Goal: Information Seeking & Learning: Learn about a topic

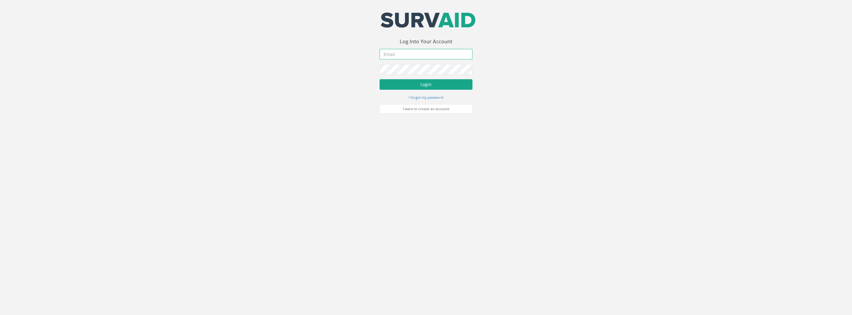
type input "[PERSON_NAME][EMAIL_ADDRESS][PERSON_NAME][DOMAIN_NAME]"
click at [448, 82] on button "Login" at bounding box center [425, 84] width 93 height 11
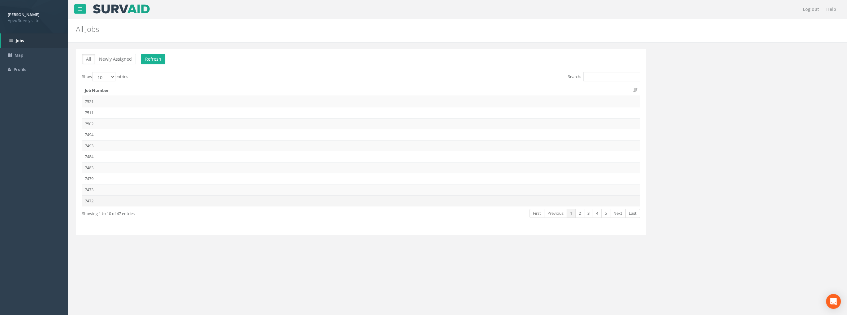
click at [98, 199] on td "7472" at bounding box center [360, 200] width 557 height 11
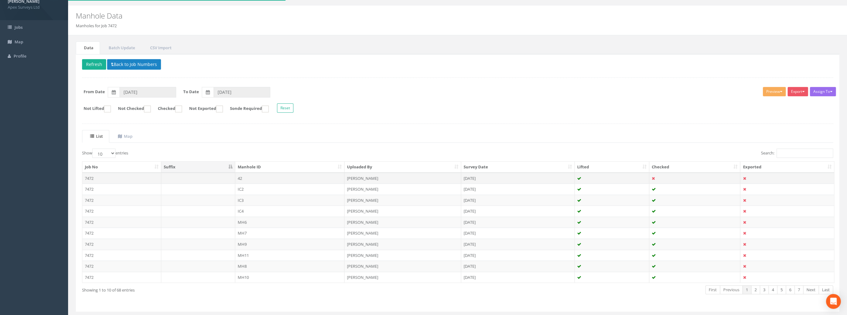
scroll to position [28, 0]
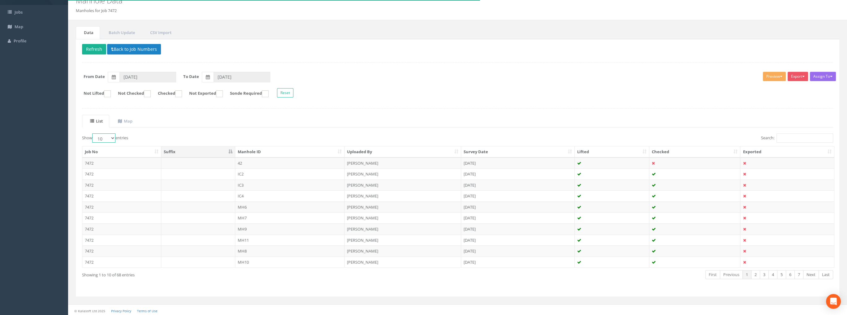
click at [101, 139] on select "10 25 50 100" at bounding box center [103, 137] width 23 height 9
select select "100"
click at [93, 133] on select "10 25 50 100" at bounding box center [103, 137] width 23 height 9
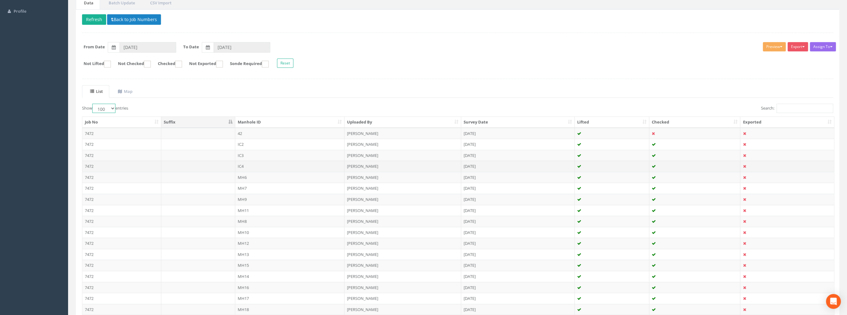
scroll to position [45, 0]
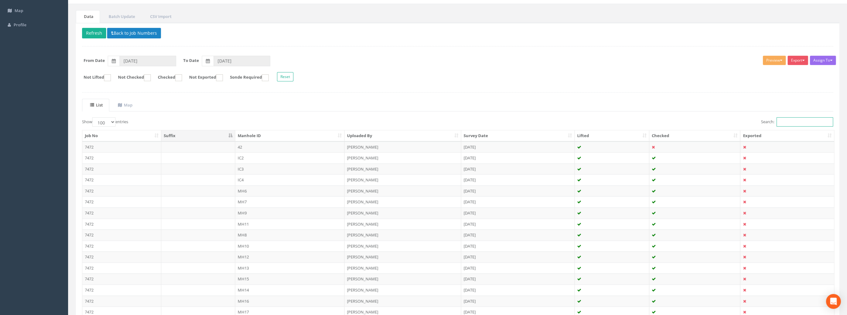
click at [794, 123] on input "Search:" at bounding box center [804, 121] width 57 height 9
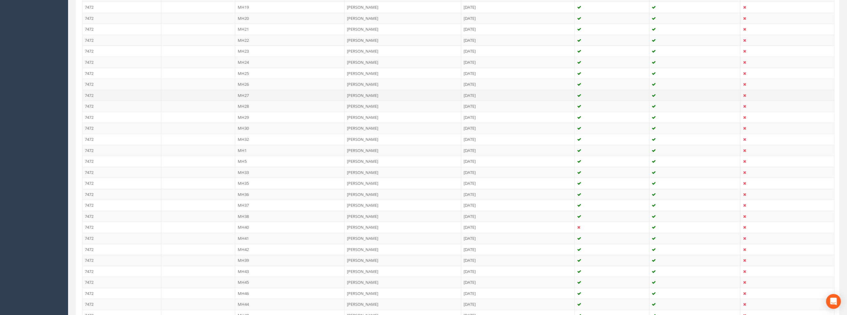
scroll to position [385, 0]
type input "1"
click at [244, 132] on td "MH1" at bounding box center [290, 136] width 110 height 11
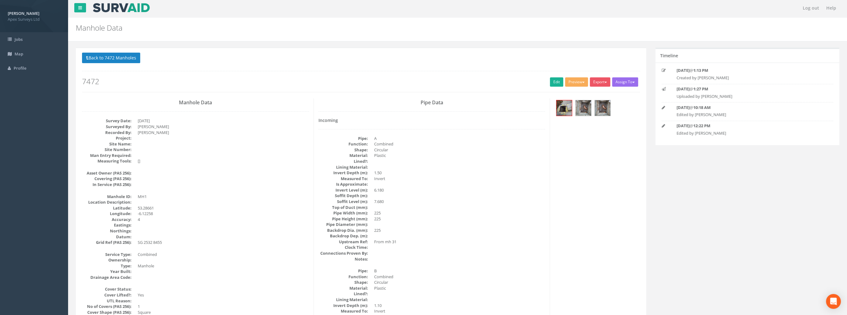
scroll to position [0, 0]
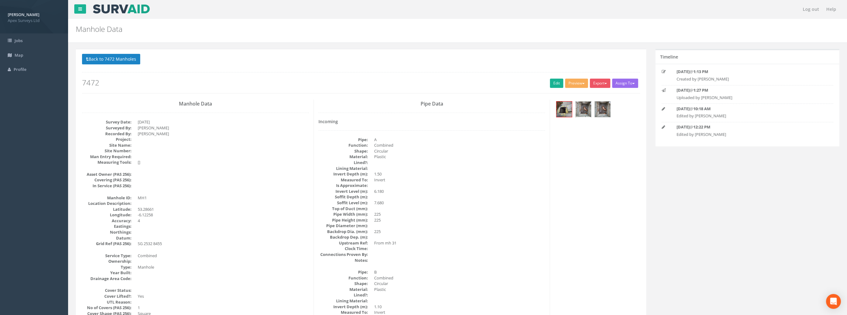
click at [588, 110] on img at bounding box center [583, 108] width 15 height 15
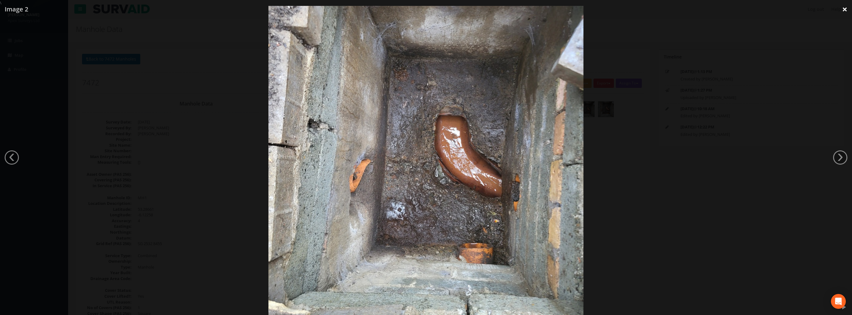
click at [845, 13] on link "×" at bounding box center [844, 9] width 15 height 19
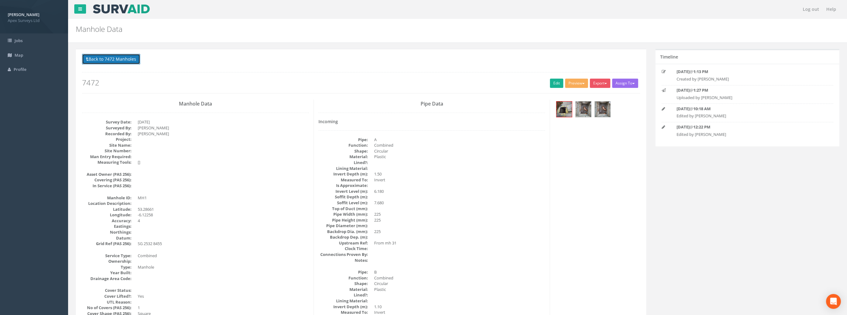
click at [125, 63] on button "Back to 7472 Manholes" at bounding box center [111, 59] width 58 height 11
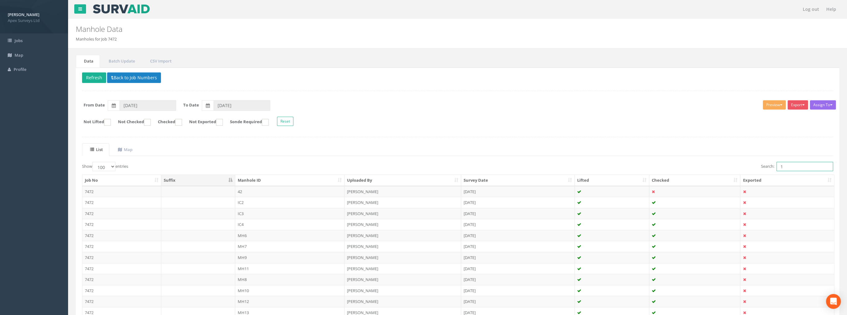
click at [808, 165] on input "1" at bounding box center [804, 166] width 57 height 9
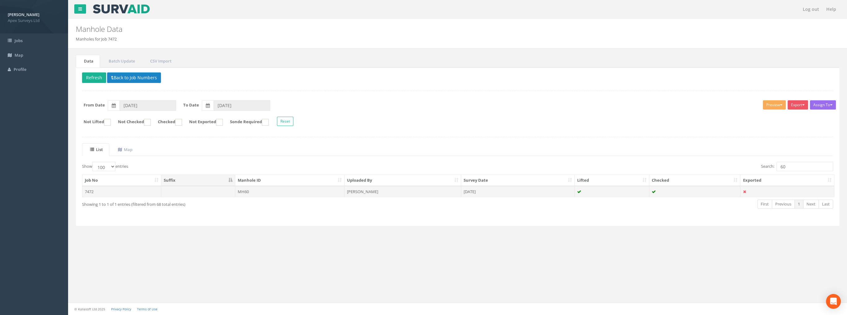
click at [249, 189] on td "MH60" at bounding box center [290, 191] width 110 height 11
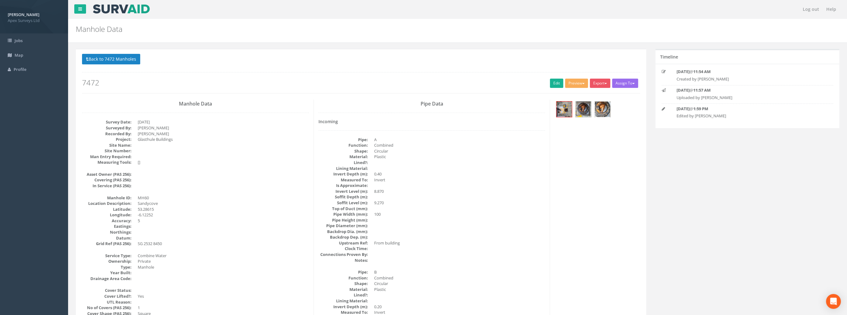
click at [596, 109] on img at bounding box center [602, 108] width 15 height 15
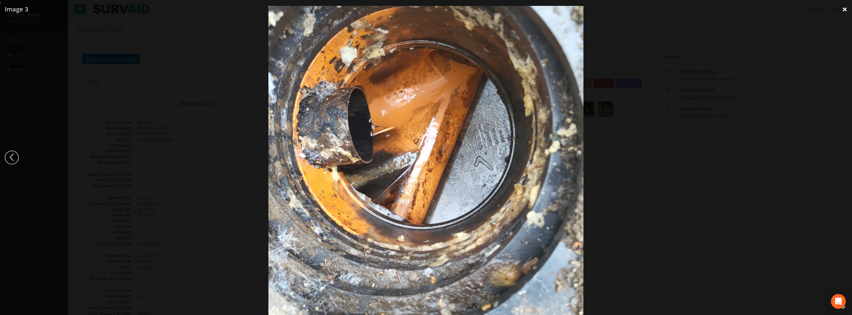
click at [843, 9] on link "×" at bounding box center [844, 9] width 15 height 19
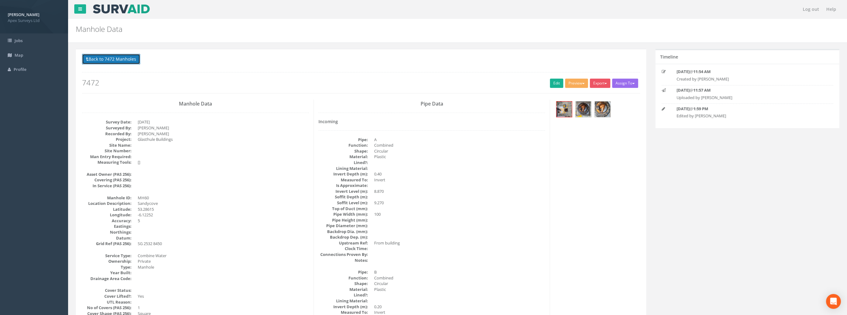
click at [101, 59] on button "Back to 7472 Manholes" at bounding box center [111, 59] width 58 height 11
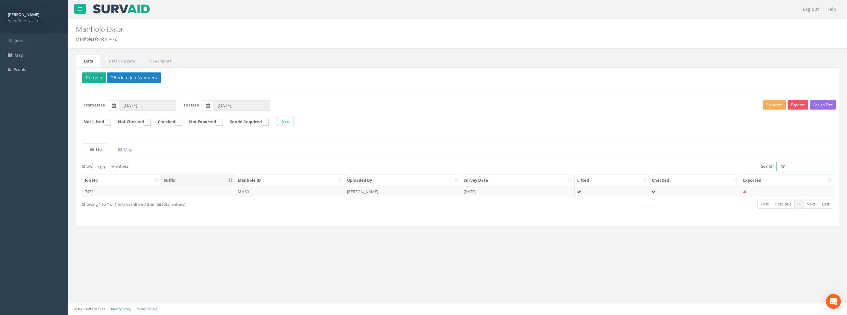
drag, startPoint x: 764, startPoint y: 164, endPoint x: 758, endPoint y: 164, distance: 6.2
click at [758, 164] on div "Search: 60" at bounding box center [647, 167] width 371 height 11
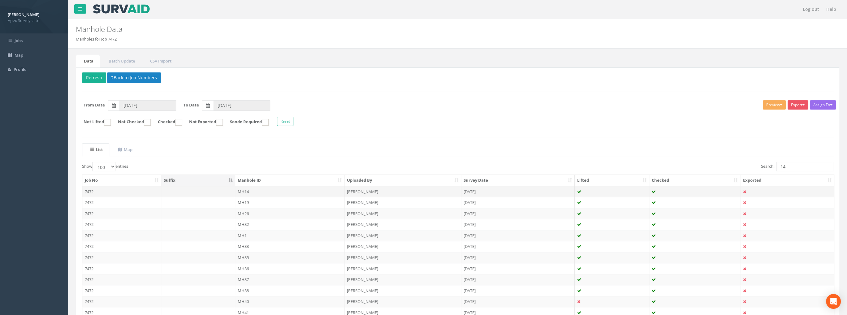
click at [114, 191] on td "7472" at bounding box center [121, 191] width 79 height 11
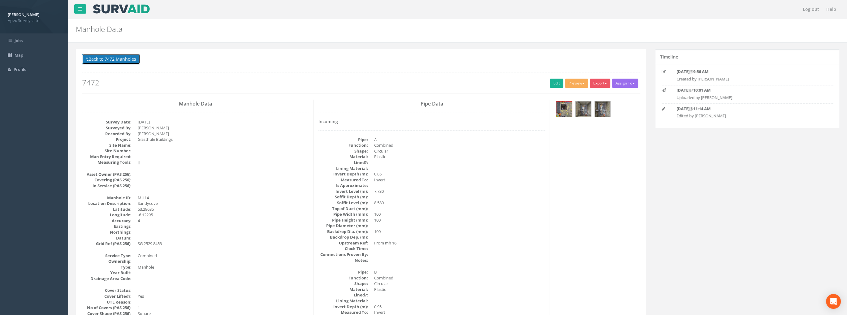
click at [113, 56] on button "Back to 7472 Manholes" at bounding box center [111, 59] width 58 height 11
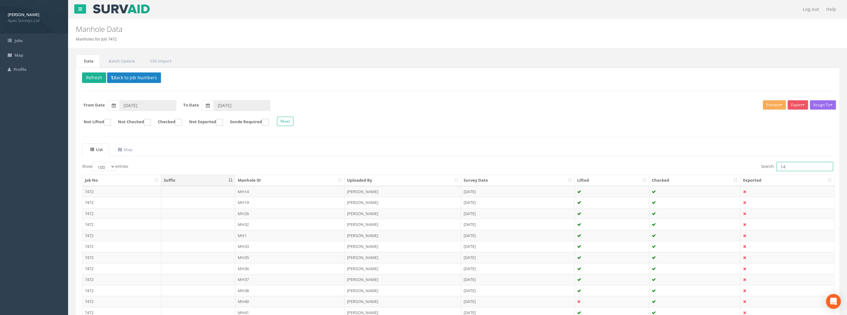
drag, startPoint x: 786, startPoint y: 164, endPoint x: 753, endPoint y: 170, distance: 33.6
click at [753, 170] on div "Search: 14" at bounding box center [647, 167] width 371 height 11
click at [249, 213] on td "MH8" at bounding box center [290, 213] width 110 height 11
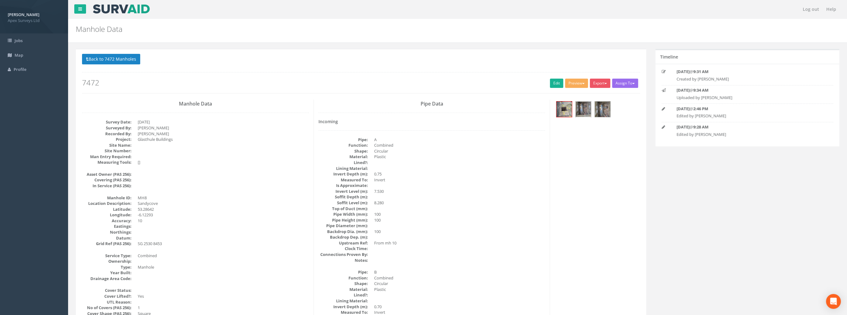
click at [586, 106] on img at bounding box center [583, 108] width 15 height 15
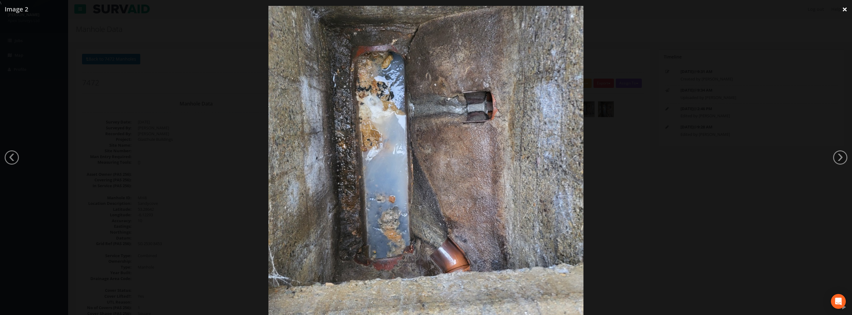
click at [842, 10] on link "×" at bounding box center [844, 9] width 15 height 19
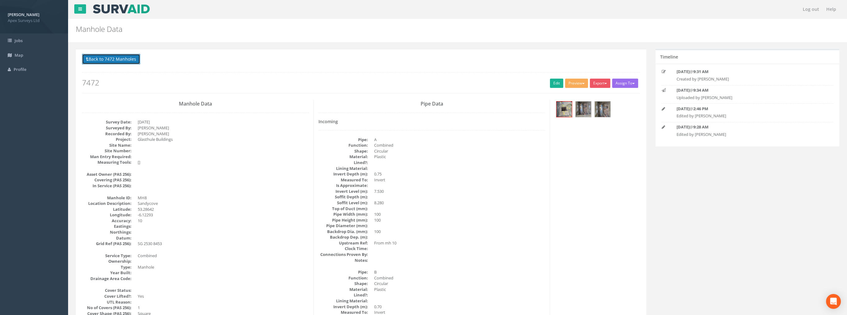
click at [118, 62] on button "Back to 7472 Manholes" at bounding box center [111, 59] width 58 height 11
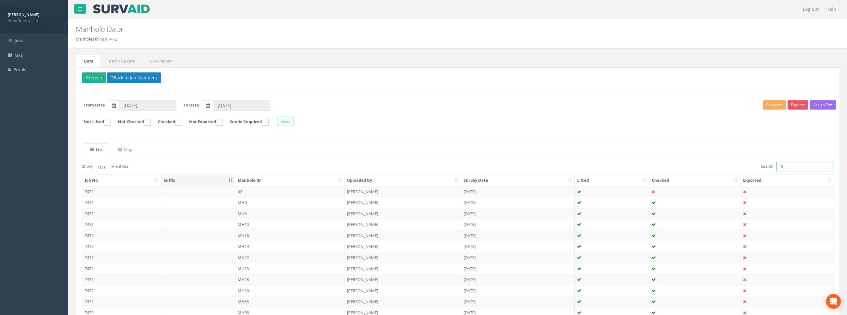
drag, startPoint x: 779, startPoint y: 164, endPoint x: 787, endPoint y: 164, distance: 7.7
click at [783, 164] on input "8" at bounding box center [804, 166] width 57 height 9
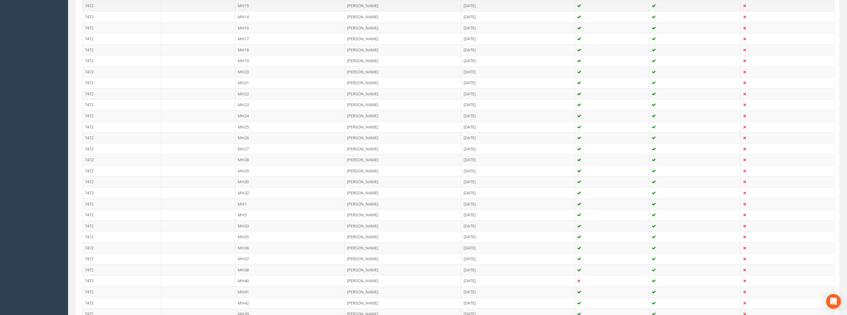
scroll to position [340, 0]
click at [241, 190] on td "MH5" at bounding box center [290, 192] width 110 height 11
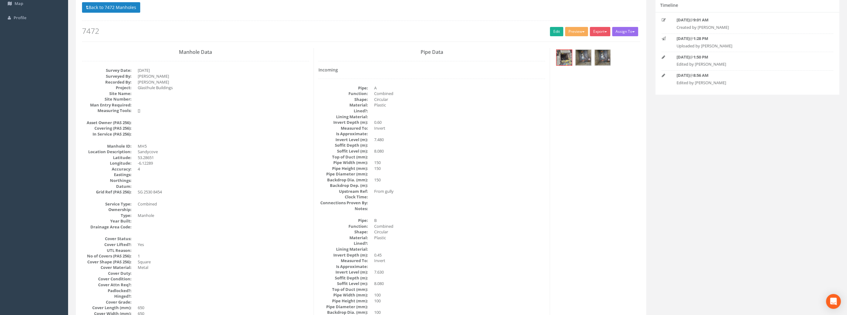
scroll to position [0, 0]
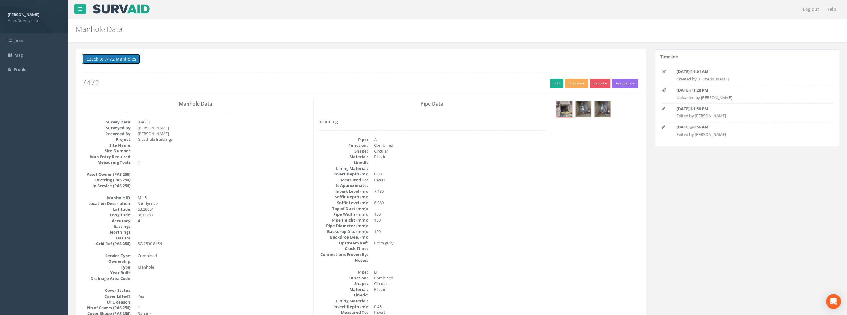
click at [116, 63] on button "Back to 7472 Manholes" at bounding box center [111, 59] width 58 height 11
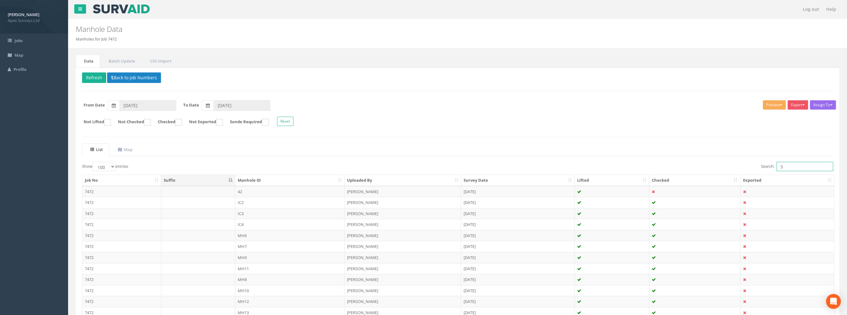
drag, startPoint x: 793, startPoint y: 168, endPoint x: 750, endPoint y: 165, distance: 43.1
click at [750, 165] on div "Search: 5" at bounding box center [647, 167] width 371 height 11
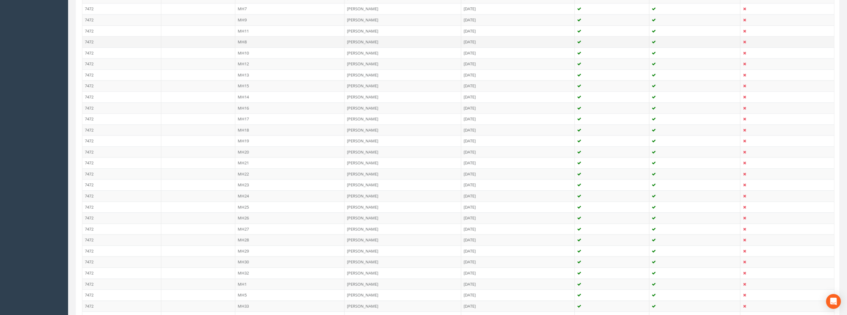
scroll to position [248, 0]
click at [245, 272] on td "MH1" at bounding box center [290, 274] width 110 height 11
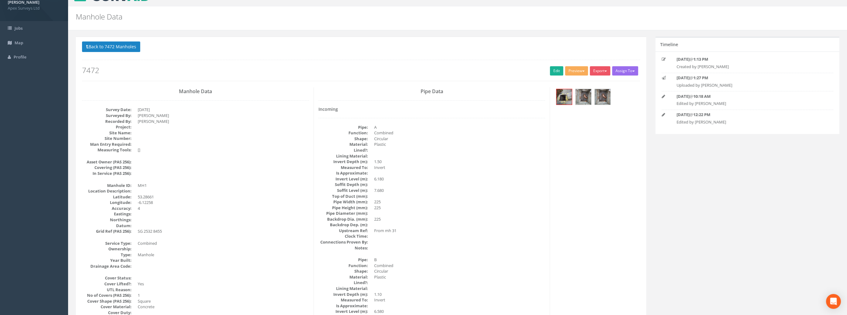
scroll to position [0, 0]
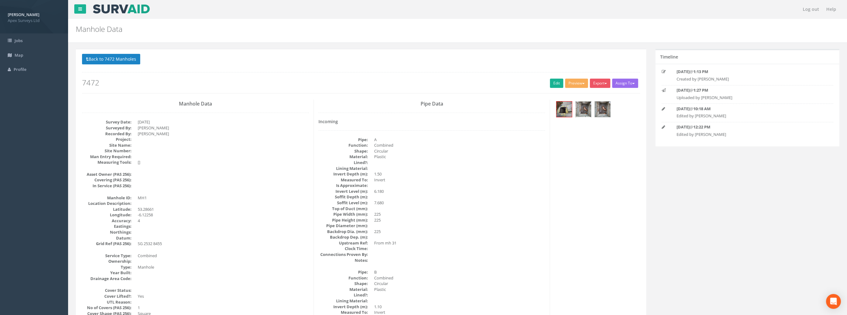
click at [585, 111] on img at bounding box center [583, 108] width 15 height 15
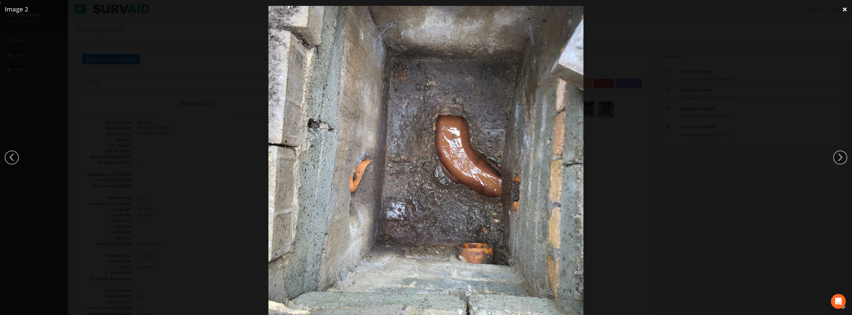
click at [844, 8] on link "×" at bounding box center [844, 9] width 15 height 19
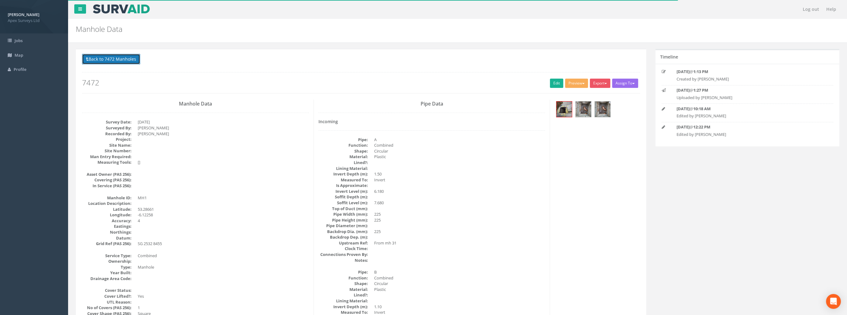
click at [120, 58] on button "Back to 7472 Manholes" at bounding box center [111, 59] width 58 height 11
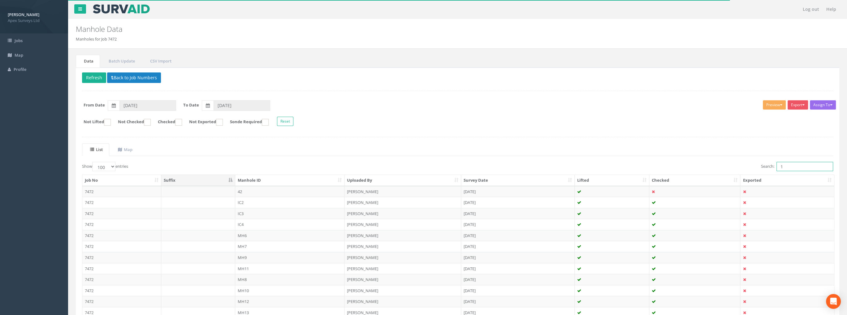
click at [787, 168] on input "1" at bounding box center [804, 166] width 57 height 9
drag, startPoint x: 787, startPoint y: 168, endPoint x: 777, endPoint y: 167, distance: 9.9
click at [778, 168] on input "1" at bounding box center [804, 166] width 57 height 9
click at [246, 199] on td "IC3" at bounding box center [290, 202] width 110 height 11
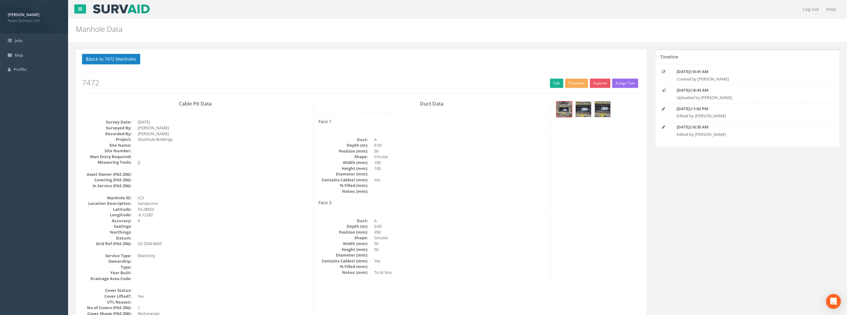
click at [587, 109] on img at bounding box center [583, 108] width 15 height 15
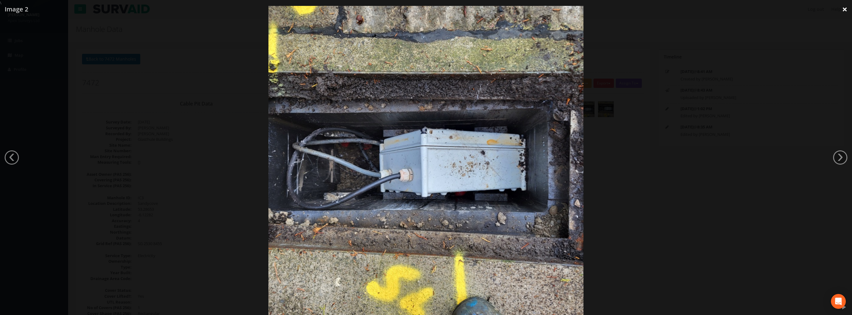
click at [842, 8] on link "×" at bounding box center [844, 9] width 15 height 19
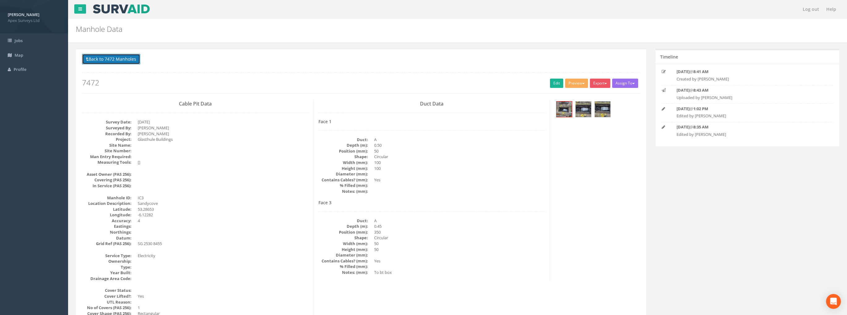
click at [114, 57] on button "Back to 7472 Manholes" at bounding box center [111, 59] width 58 height 11
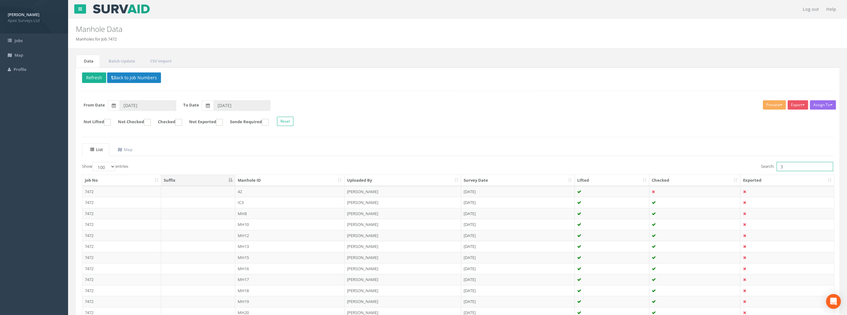
drag, startPoint x: 785, startPoint y: 164, endPoint x: 738, endPoint y: 165, distance: 47.0
click at [740, 165] on div "Search: 3" at bounding box center [647, 167] width 371 height 11
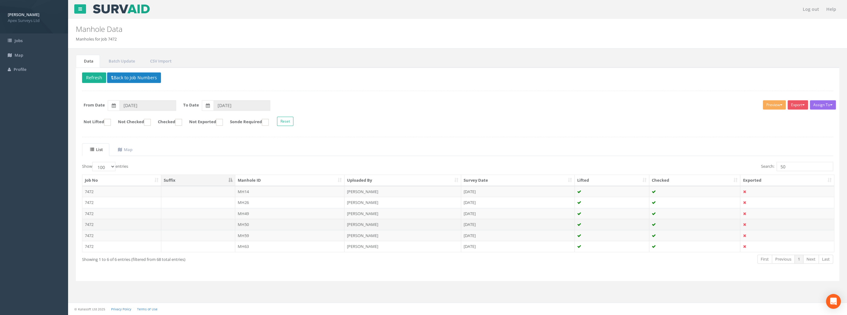
click at [241, 224] on td "MH50" at bounding box center [290, 224] width 110 height 11
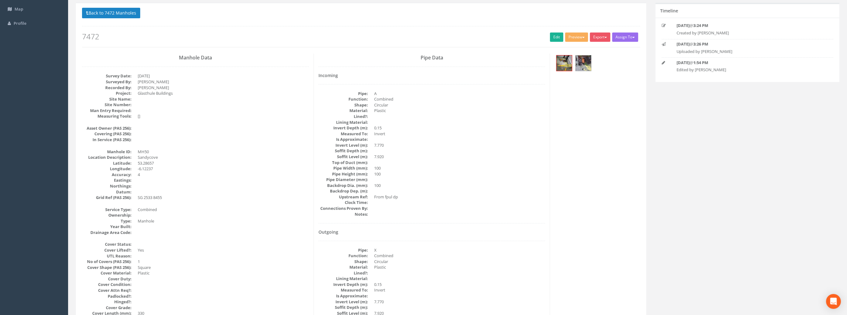
scroll to position [31, 0]
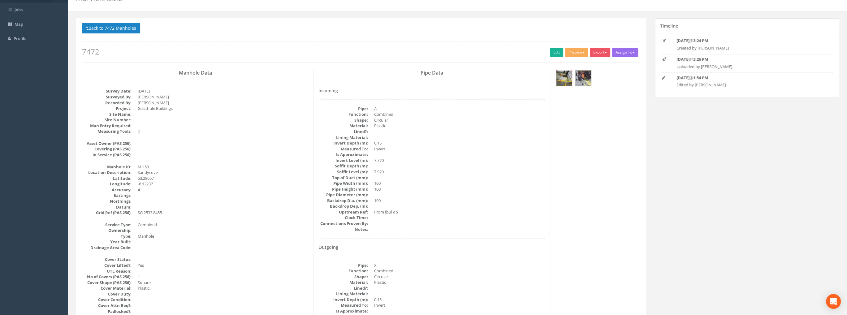
click at [567, 77] on img at bounding box center [563, 78] width 15 height 15
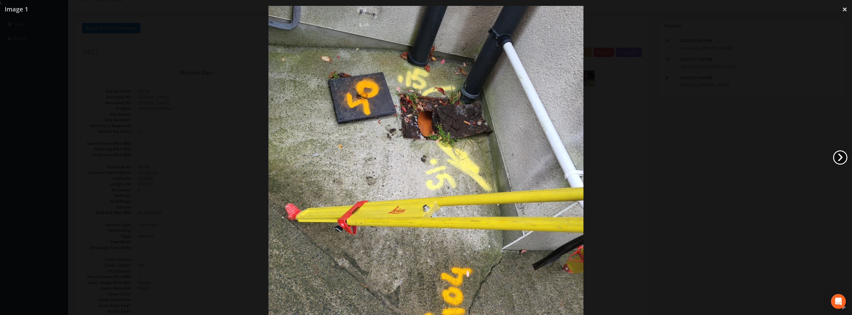
click at [837, 155] on link "›" at bounding box center [840, 157] width 14 height 14
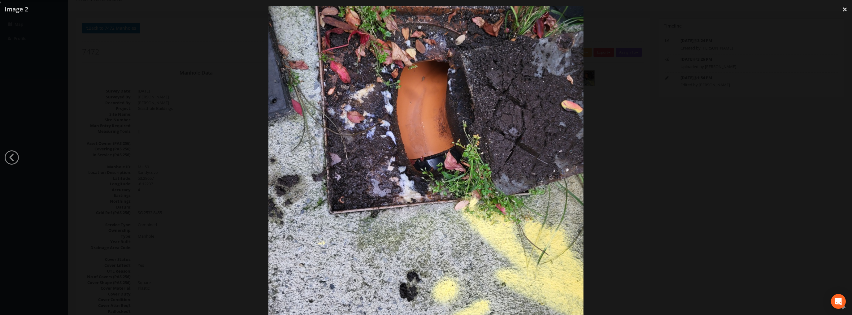
drag, startPoint x: 843, startPoint y: 9, endPoint x: 787, endPoint y: 14, distance: 55.6
click at [841, 10] on link "×" at bounding box center [844, 9] width 15 height 19
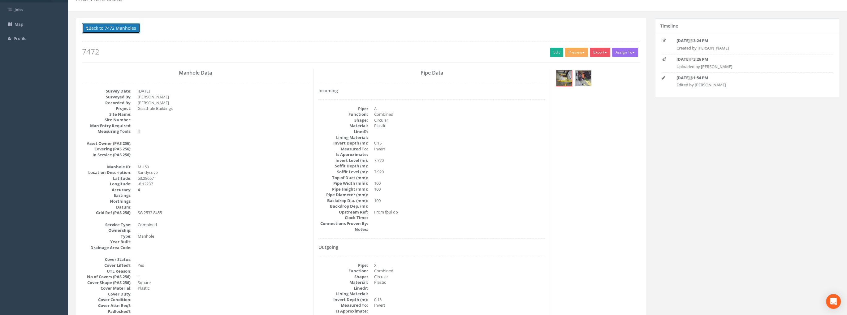
click at [123, 31] on button "Back to 7472 Manholes" at bounding box center [111, 28] width 58 height 11
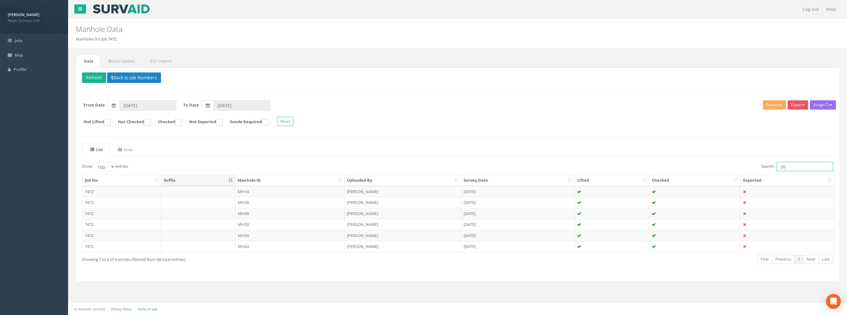
click at [792, 166] on input "50" at bounding box center [804, 166] width 57 height 9
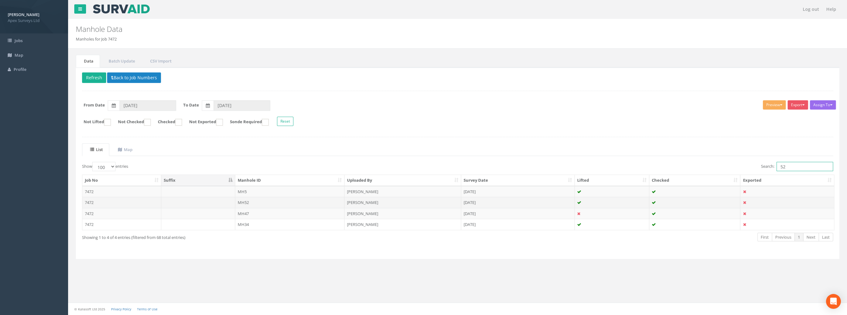
type input "52"
click at [246, 200] on td "MH52" at bounding box center [290, 202] width 110 height 11
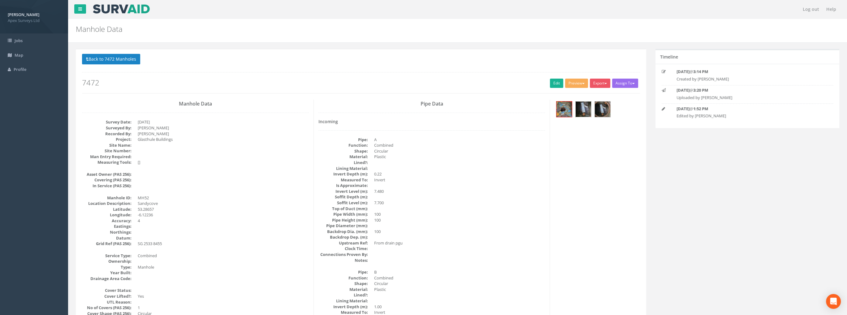
click at [585, 107] on img at bounding box center [583, 108] width 15 height 15
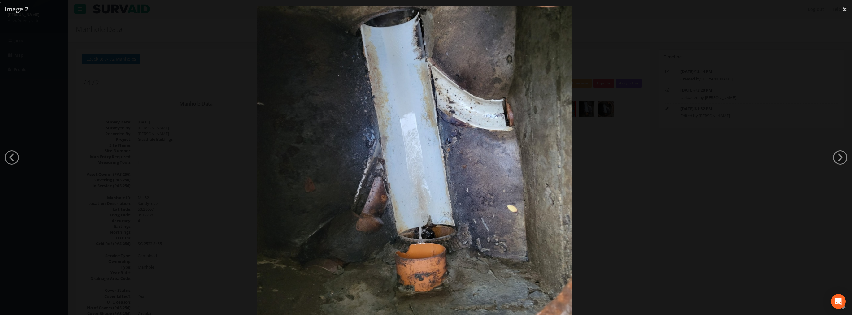
drag, startPoint x: 493, startPoint y: 62, endPoint x: 481, endPoint y: 127, distance: 66.2
click at [481, 127] on img at bounding box center [414, 163] width 315 height 420
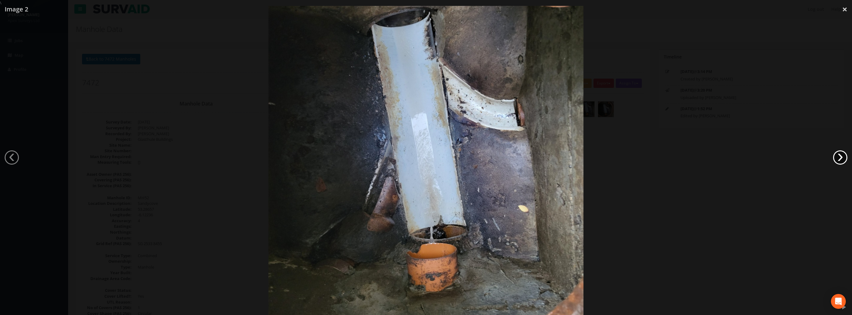
click at [841, 157] on link "›" at bounding box center [840, 157] width 14 height 14
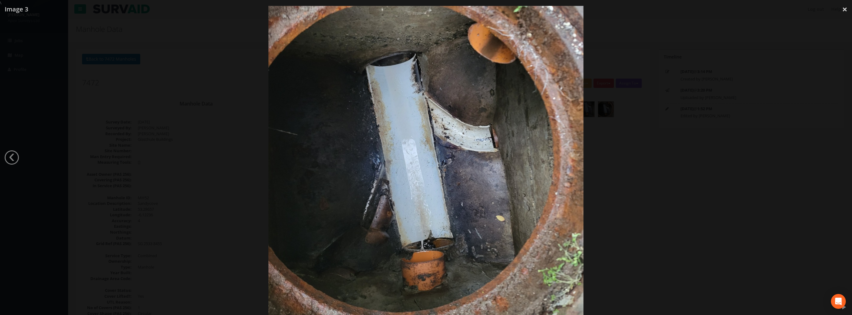
click at [841, 157] on div at bounding box center [426, 163] width 852 height 315
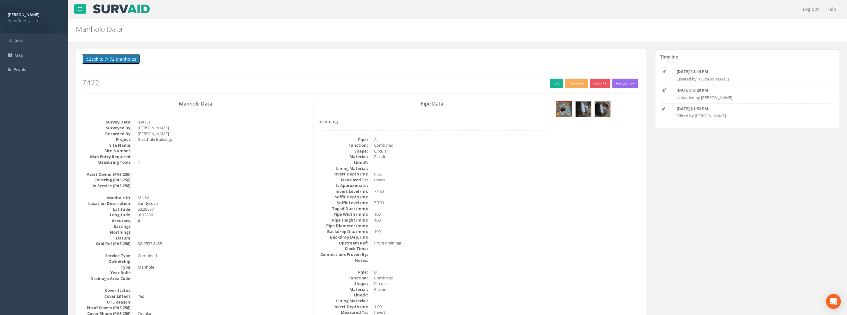
click at [130, 58] on button "Back to 7472 Manholes" at bounding box center [111, 59] width 58 height 11
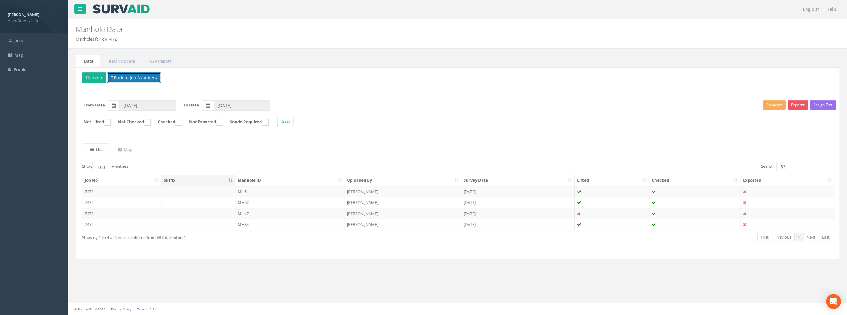
click at [127, 77] on button "Back to Job Numbers" at bounding box center [134, 77] width 54 height 11
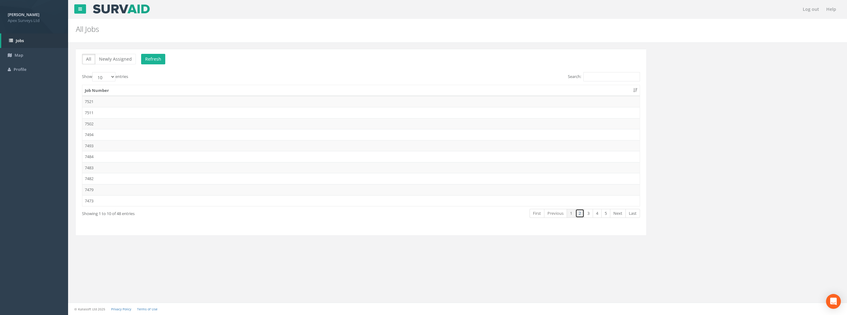
click at [578, 211] on link "2" at bounding box center [579, 213] width 9 height 9
click at [587, 213] on link "3" at bounding box center [588, 213] width 9 height 9
click at [95, 153] on td "7445" at bounding box center [360, 156] width 557 height 11
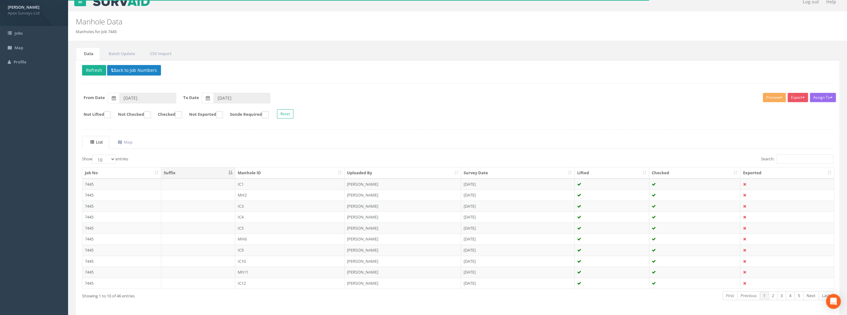
scroll to position [28, 0]
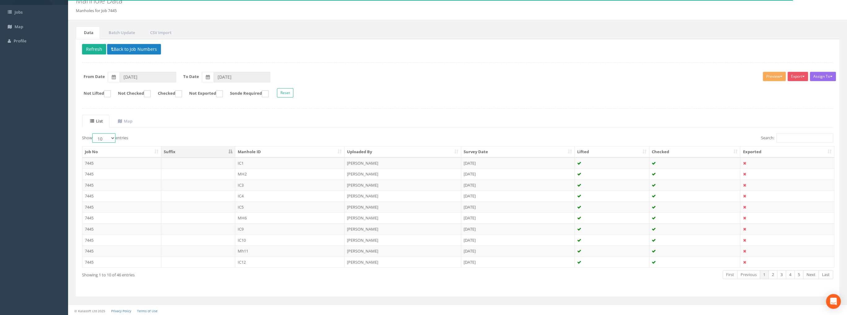
click at [111, 138] on select "10 25 50 100" at bounding box center [103, 137] width 23 height 9
select select "100"
click at [93, 133] on select "10 25 50 100" at bounding box center [103, 137] width 23 height 9
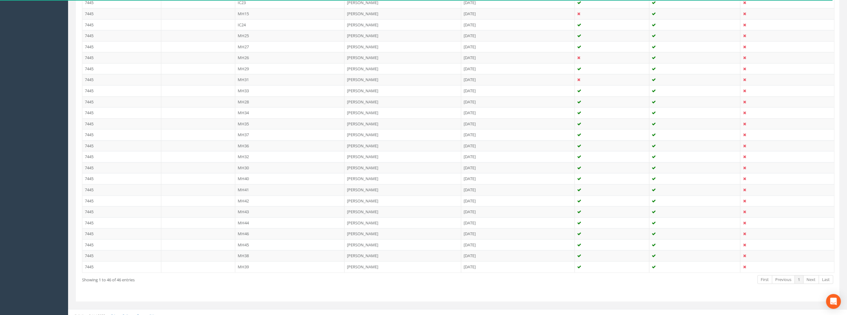
scroll to position [422, 0]
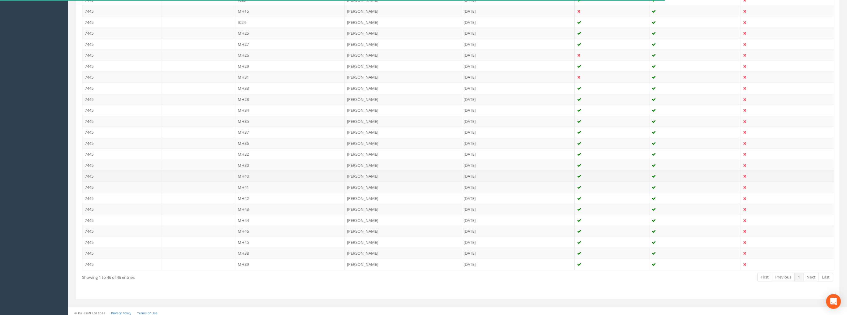
click at [248, 173] on td "MH40" at bounding box center [290, 175] width 110 height 11
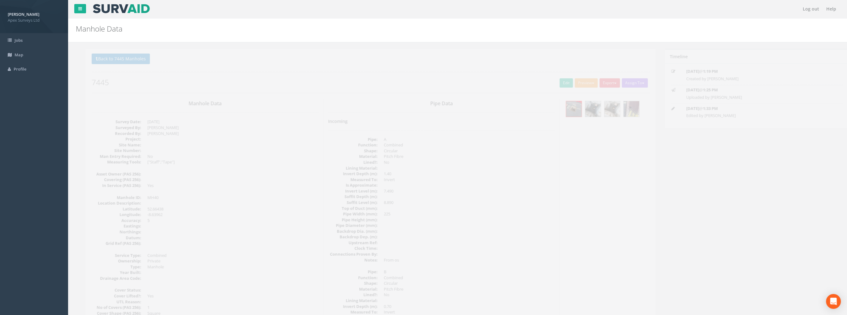
scroll to position [0, 0]
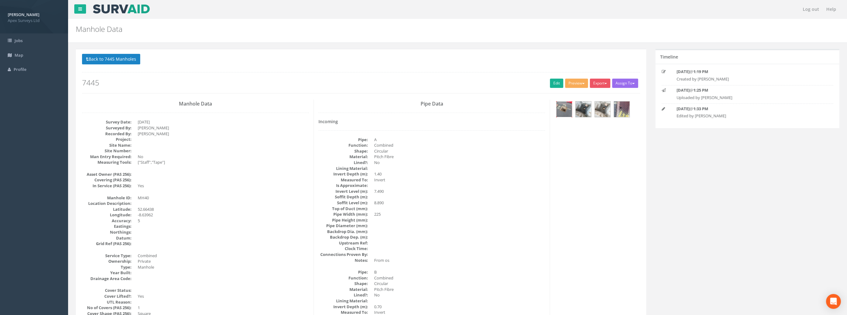
click at [564, 108] on img at bounding box center [563, 108] width 15 height 15
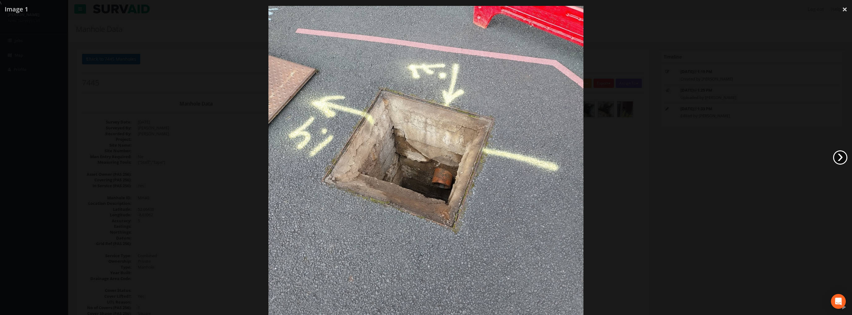
click at [835, 162] on link "›" at bounding box center [840, 157] width 14 height 14
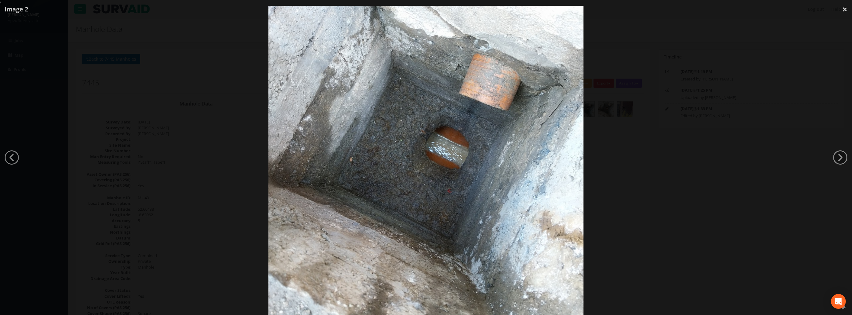
click at [833, 161] on div at bounding box center [426, 163] width 852 height 315
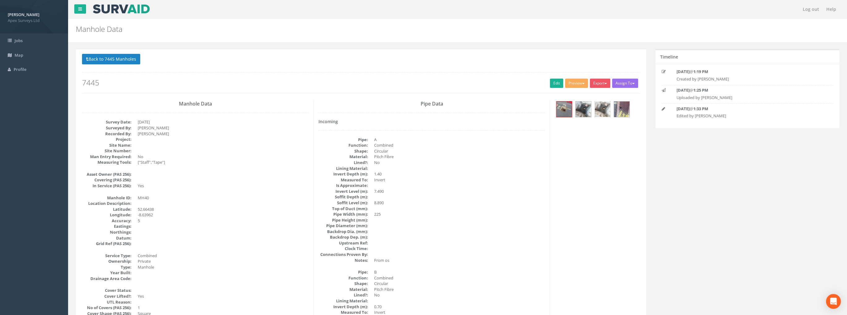
click at [597, 108] on img at bounding box center [602, 108] width 15 height 15
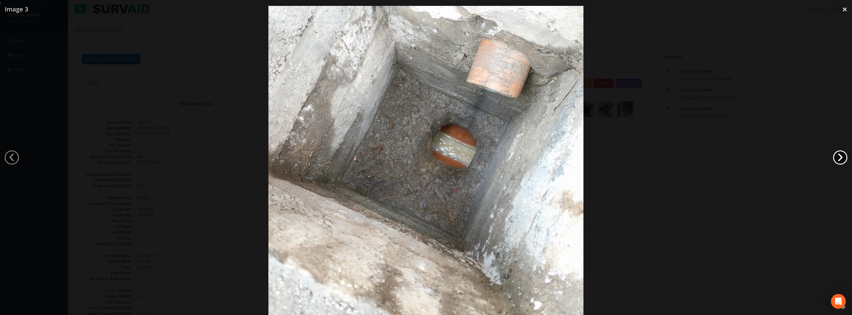
click at [835, 157] on link "›" at bounding box center [840, 157] width 14 height 14
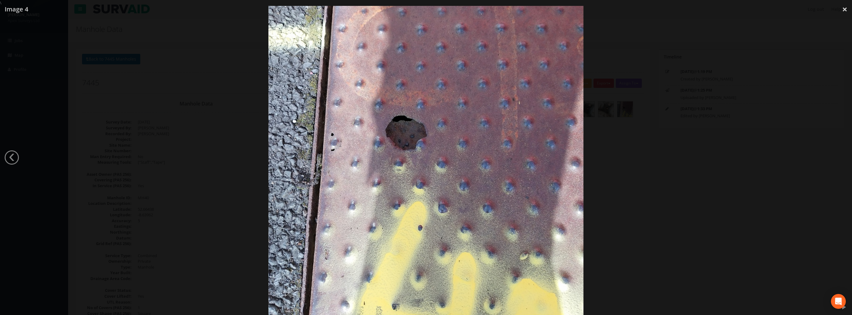
click at [835, 157] on div at bounding box center [426, 163] width 852 height 315
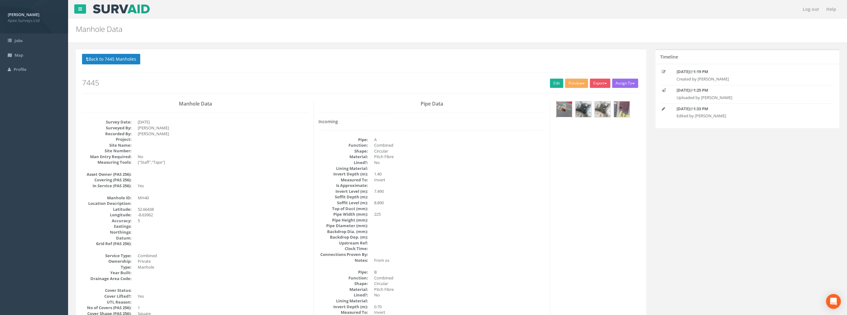
click at [562, 110] on img at bounding box center [563, 108] width 15 height 15
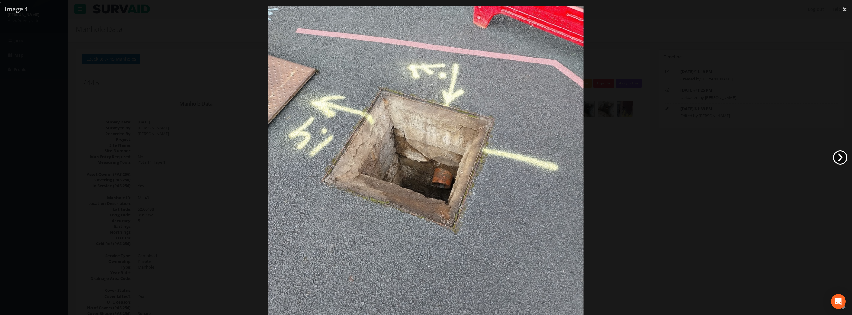
click at [837, 154] on link "›" at bounding box center [840, 157] width 14 height 14
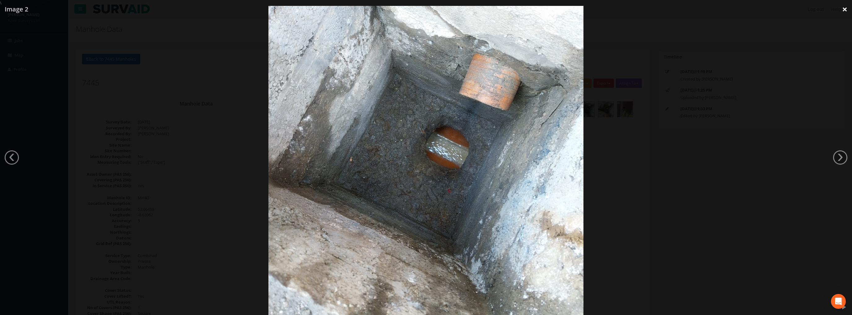
click at [842, 10] on link "×" at bounding box center [844, 9] width 15 height 19
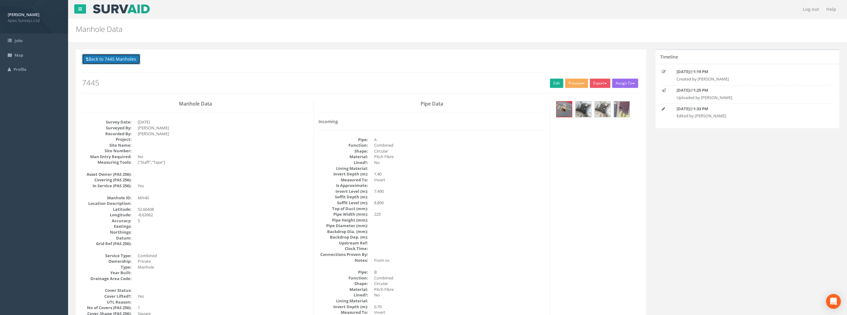
click at [123, 63] on button "Back to 7445 Manholes" at bounding box center [111, 59] width 58 height 11
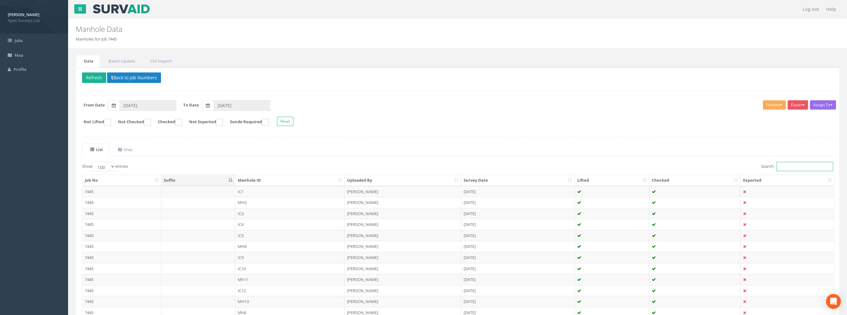
click at [782, 165] on input "Search:" at bounding box center [804, 166] width 57 height 9
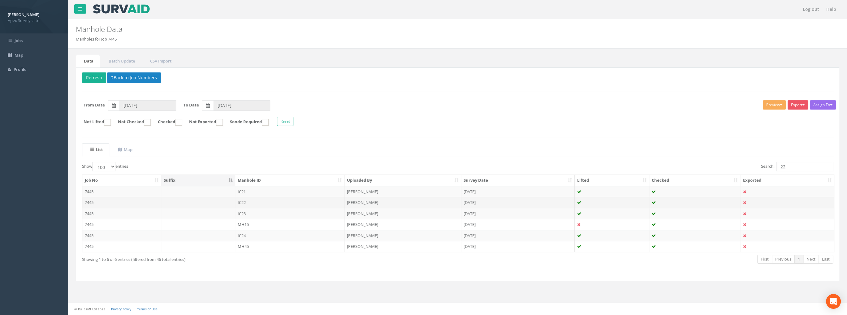
click at [248, 200] on td "IC22" at bounding box center [290, 202] width 110 height 11
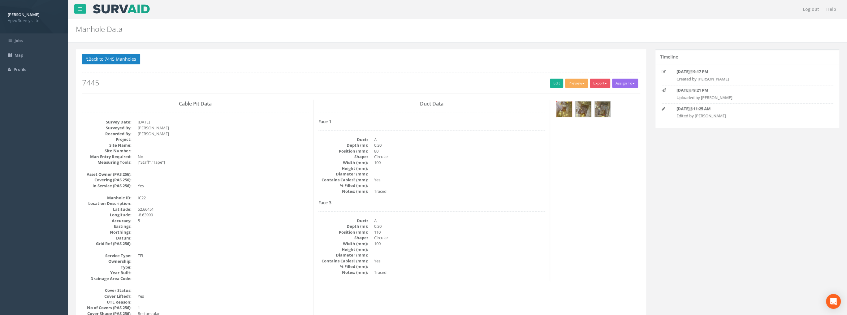
click at [564, 106] on img at bounding box center [563, 108] width 15 height 15
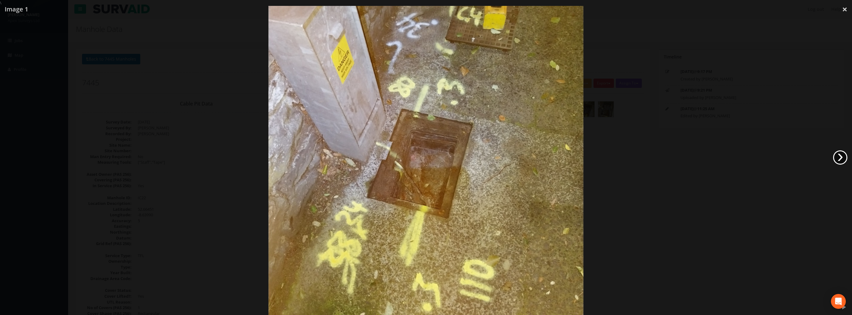
click at [843, 154] on link "›" at bounding box center [840, 157] width 14 height 14
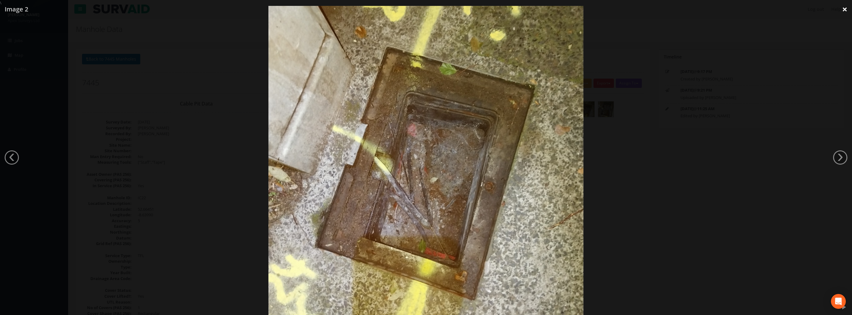
click at [846, 7] on link "×" at bounding box center [844, 9] width 15 height 19
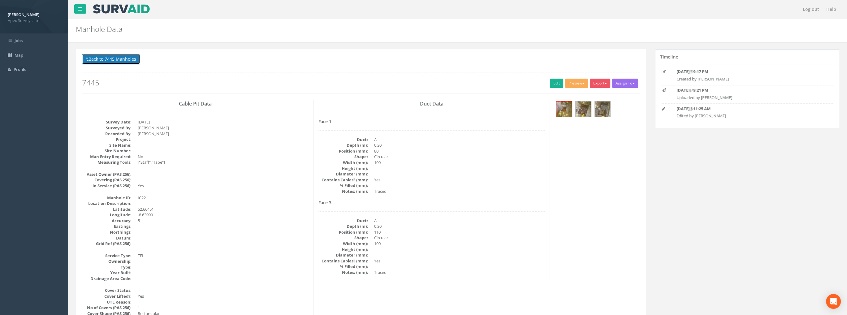
click at [120, 57] on button "Back to 7445 Manholes" at bounding box center [111, 59] width 58 height 11
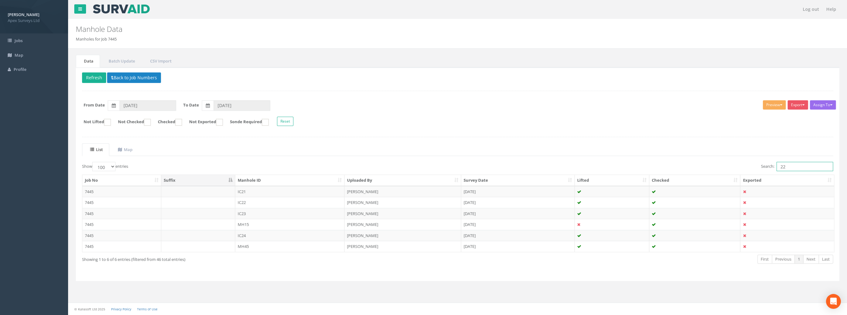
click at [798, 167] on input "22" at bounding box center [804, 166] width 57 height 9
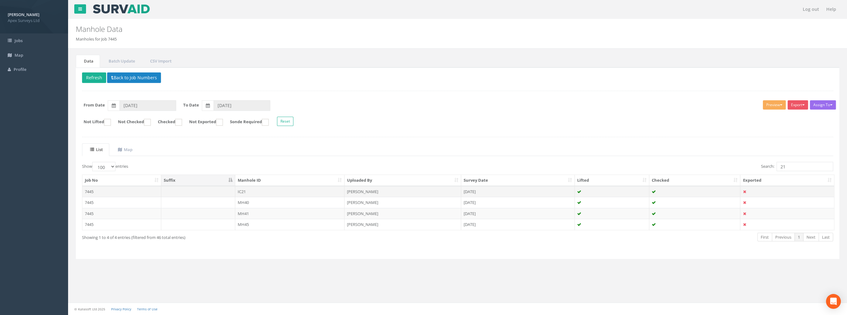
click at [242, 190] on td "IC21" at bounding box center [290, 191] width 110 height 11
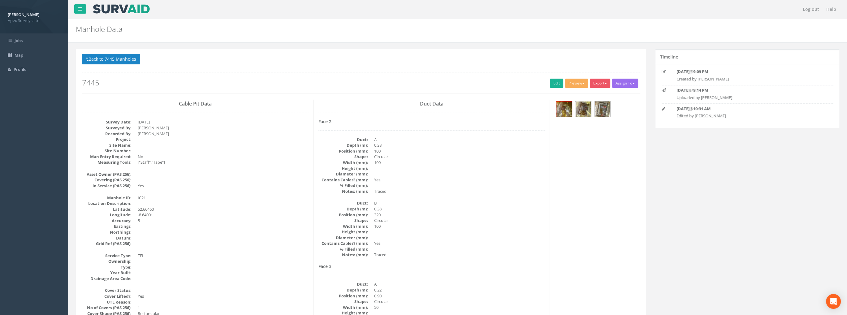
click at [583, 110] on img at bounding box center [583, 108] width 15 height 15
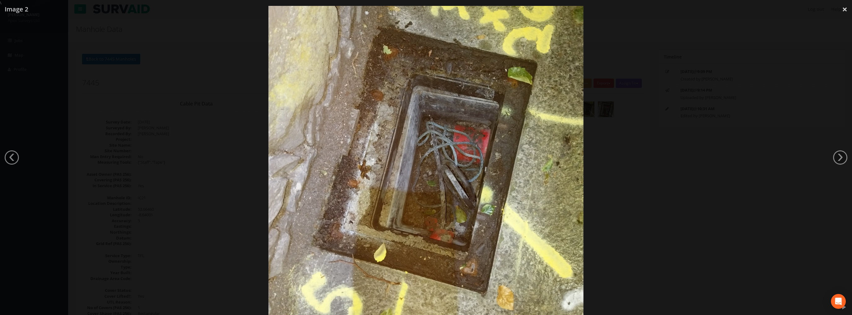
click at [433, 227] on img at bounding box center [425, 163] width 315 height 420
click at [752, 38] on div at bounding box center [426, 163] width 852 height 315
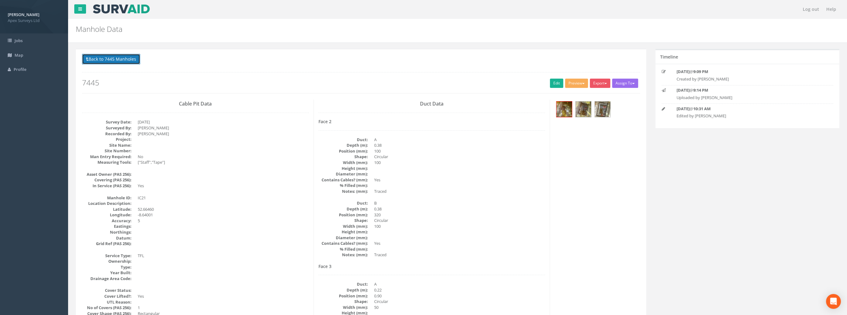
click at [128, 60] on button "Back to 7445 Manholes" at bounding box center [111, 59] width 58 height 11
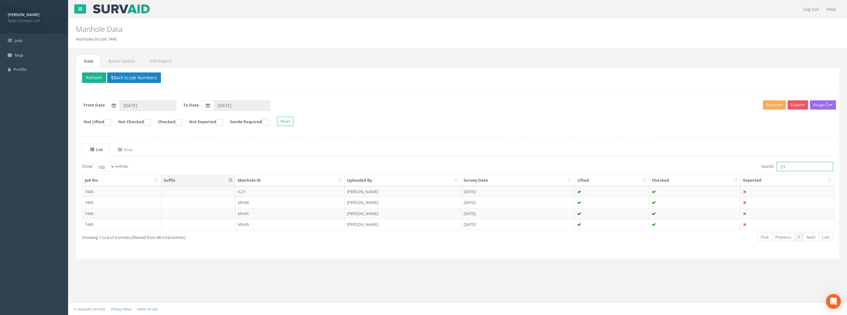
click at [793, 167] on input "21" at bounding box center [804, 166] width 57 height 9
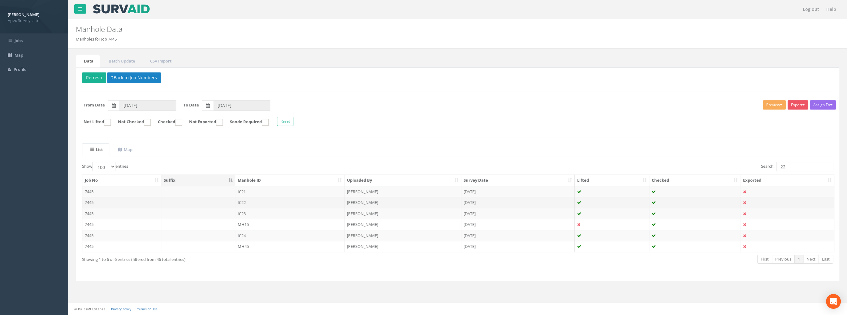
click at [236, 200] on td "IC22" at bounding box center [290, 202] width 110 height 11
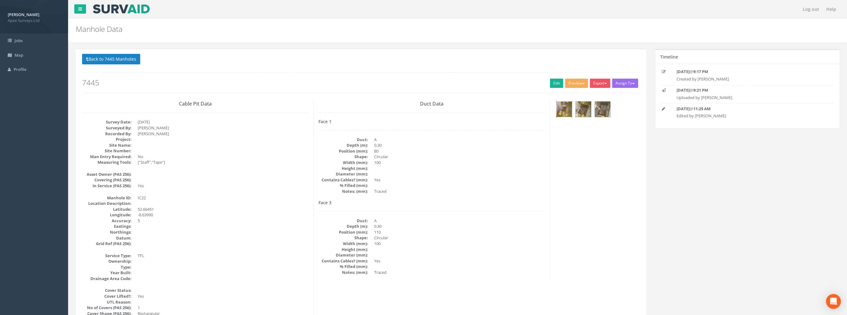
click at [564, 110] on img at bounding box center [563, 108] width 15 height 15
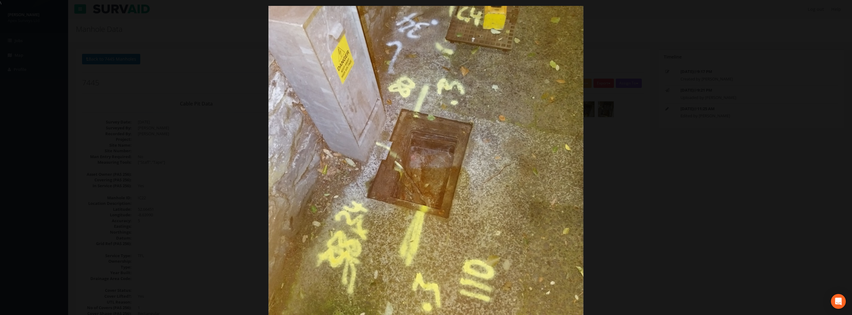
click at [528, 127] on img at bounding box center [425, 163] width 315 height 420
click at [832, 155] on div at bounding box center [426, 163] width 852 height 315
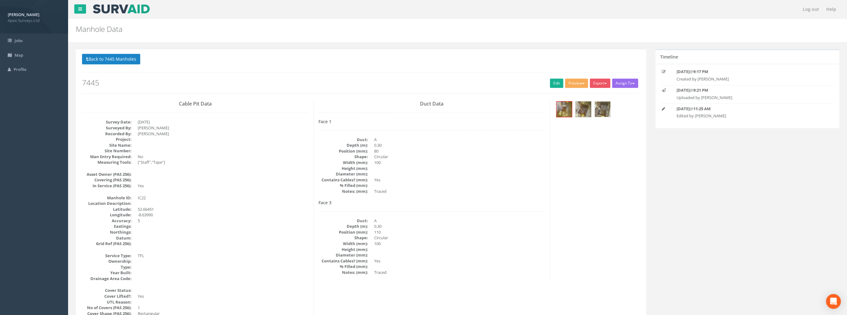
click at [605, 110] on img at bounding box center [602, 108] width 15 height 15
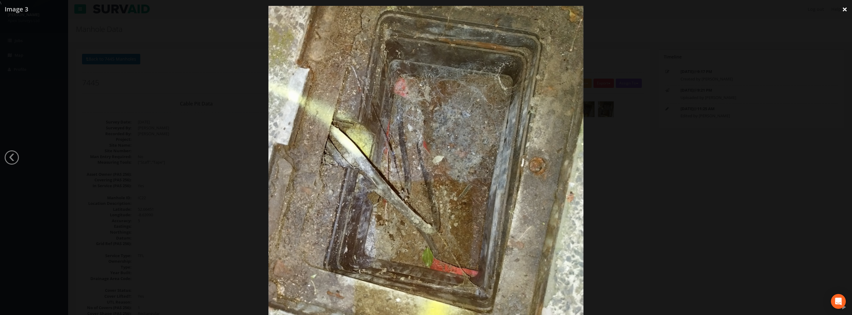
click at [845, 8] on link "×" at bounding box center [844, 9] width 15 height 19
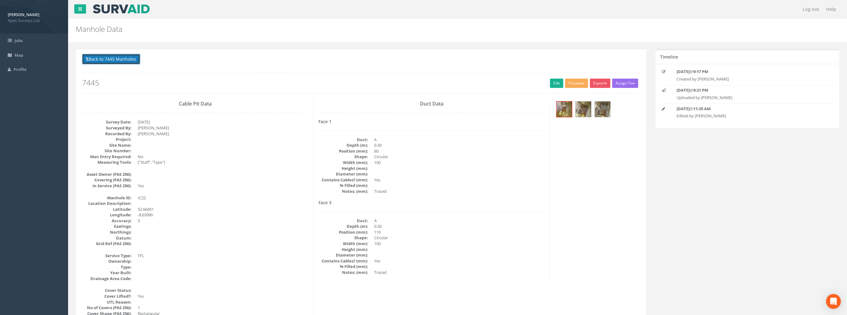
click at [130, 58] on button "Back to 7445 Manholes" at bounding box center [111, 59] width 58 height 11
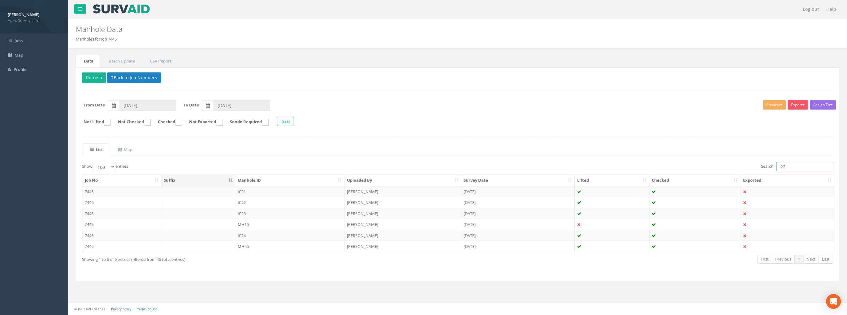
click at [791, 166] on input "22" at bounding box center [804, 166] width 57 height 9
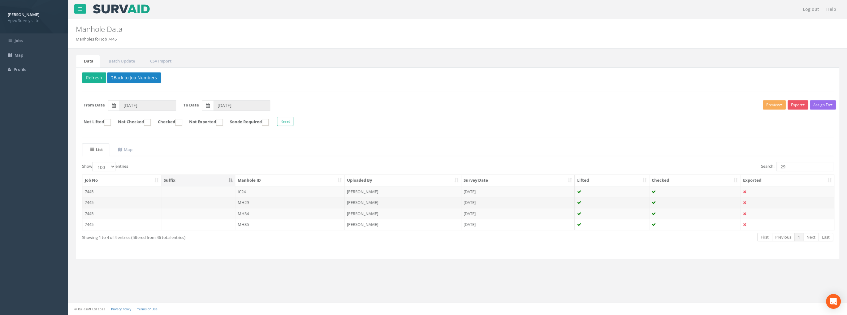
click at [245, 200] on td "MH29" at bounding box center [290, 202] width 110 height 11
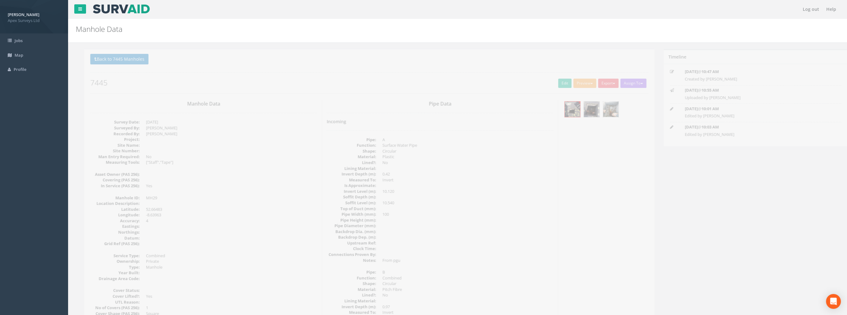
click at [598, 104] on img at bounding box center [602, 108] width 15 height 15
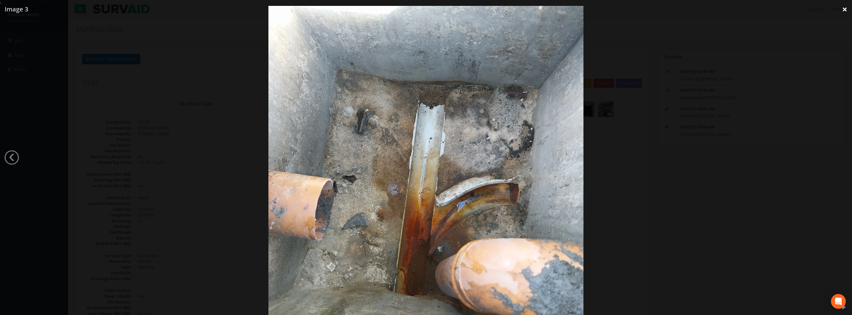
click at [845, 11] on link "×" at bounding box center [844, 9] width 15 height 19
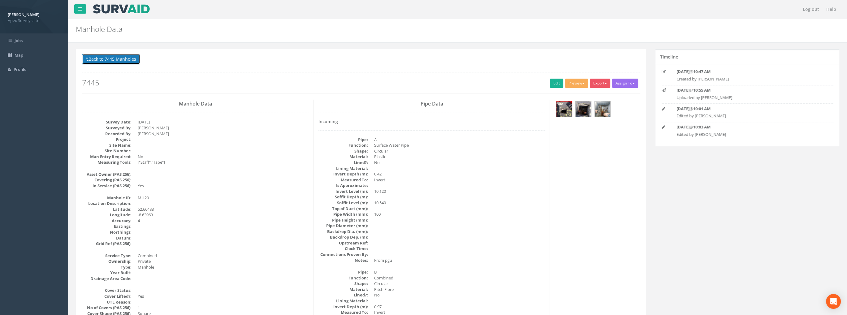
click at [116, 60] on button "Back to 7445 Manholes" at bounding box center [111, 59] width 58 height 11
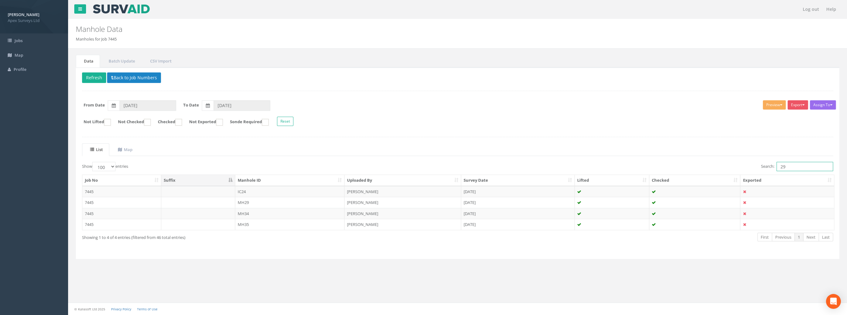
drag, startPoint x: 786, startPoint y: 163, endPoint x: 765, endPoint y: 164, distance: 20.7
click at [765, 164] on label "Search: 29" at bounding box center [797, 166] width 72 height 9
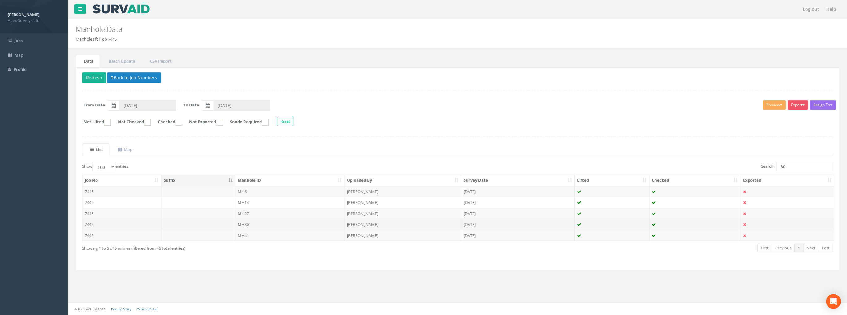
click at [246, 222] on td "MH30" at bounding box center [290, 224] width 110 height 11
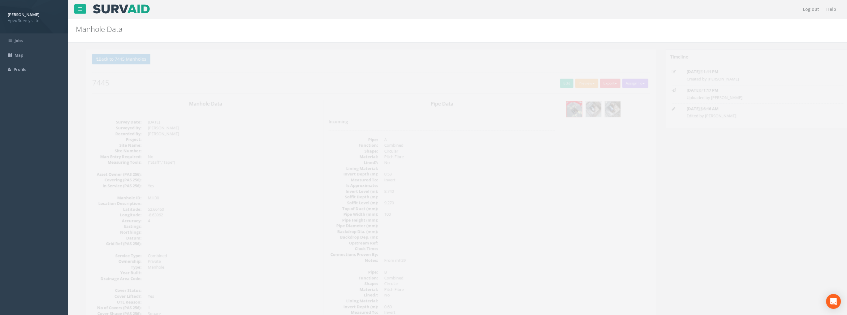
click at [584, 107] on img at bounding box center [583, 108] width 15 height 15
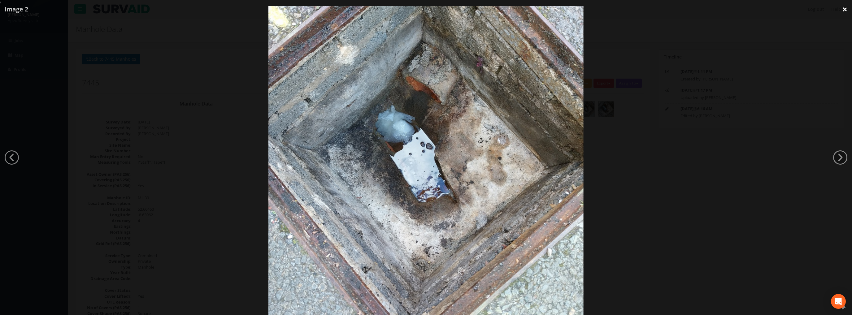
click at [841, 7] on link "×" at bounding box center [844, 9] width 15 height 19
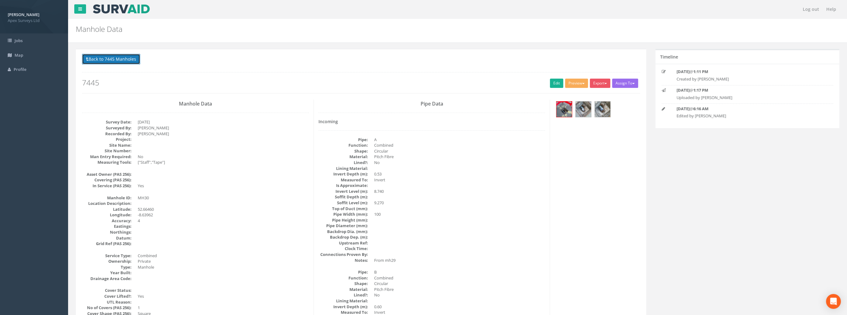
click at [126, 56] on button "Back to 7445 Manholes" at bounding box center [111, 59] width 58 height 11
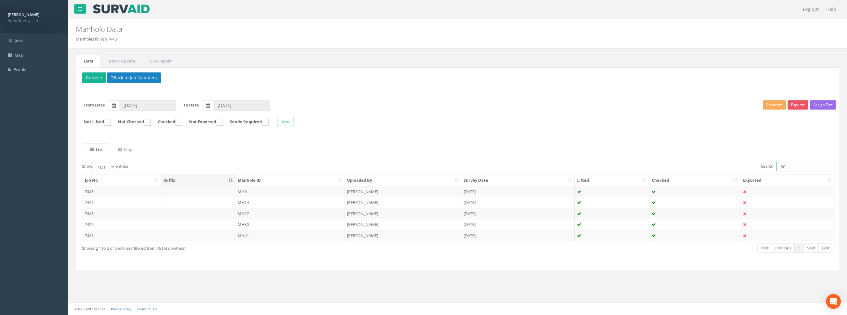
click at [793, 168] on input "30" at bounding box center [804, 166] width 57 height 9
type input "3"
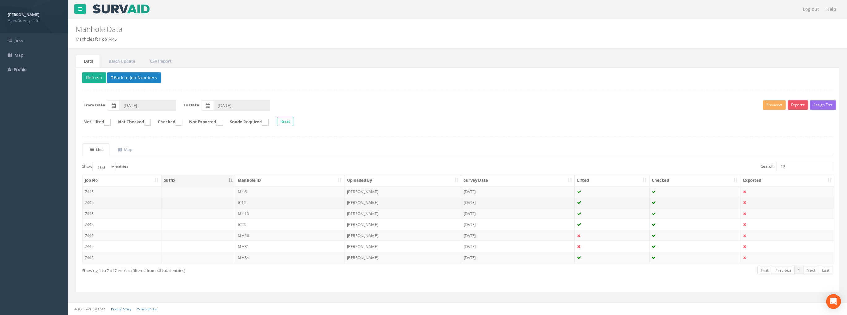
click at [240, 202] on td "IC12" at bounding box center [290, 202] width 110 height 11
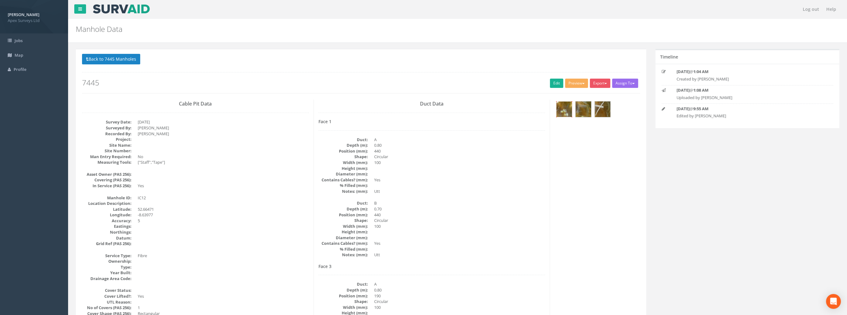
click at [564, 111] on img at bounding box center [563, 108] width 15 height 15
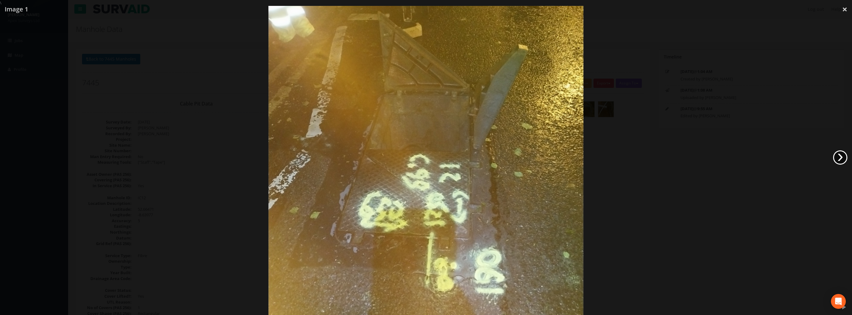
click at [838, 159] on link "›" at bounding box center [840, 157] width 14 height 14
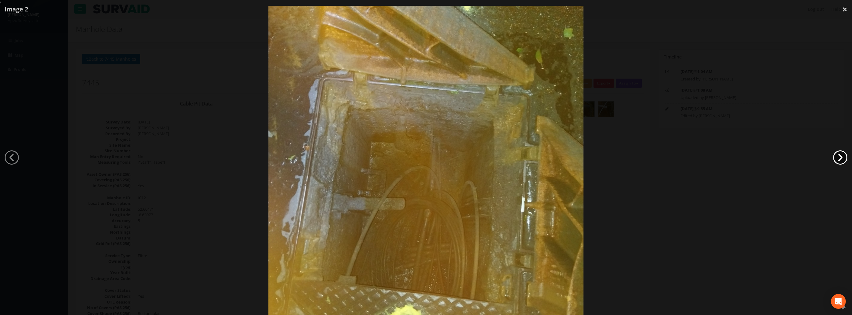
click at [838, 159] on link "›" at bounding box center [840, 157] width 14 height 14
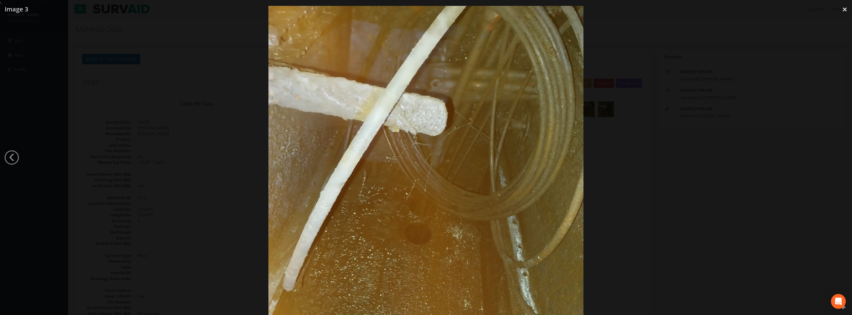
click at [838, 159] on div at bounding box center [426, 163] width 852 height 315
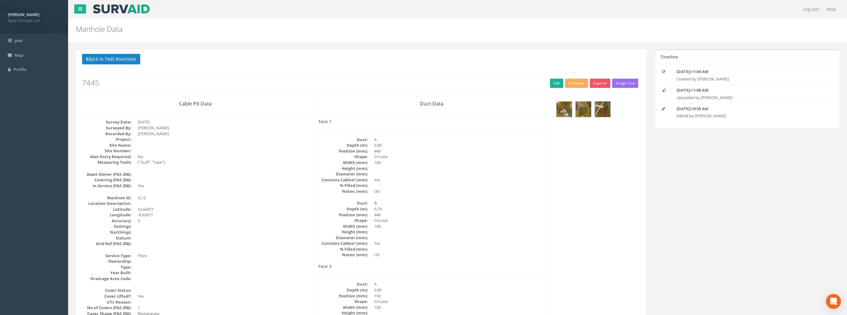
click at [561, 110] on img at bounding box center [563, 108] width 15 height 15
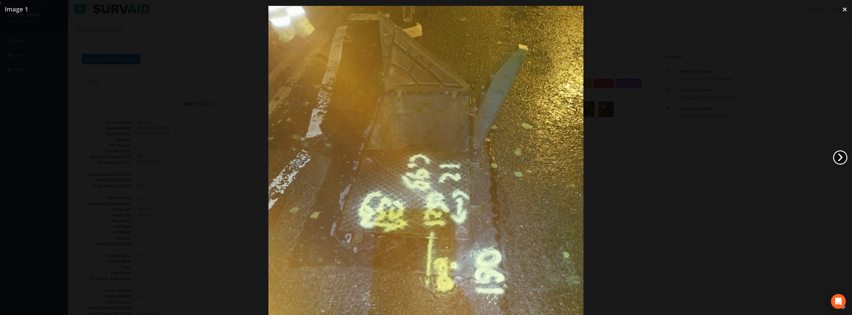
click at [839, 155] on link "›" at bounding box center [840, 157] width 14 height 14
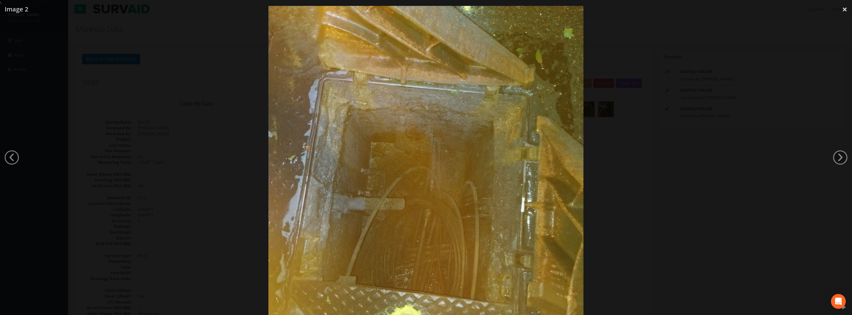
drag, startPoint x: 842, startPoint y: 7, endPoint x: 662, endPoint y: 5, distance: 180.1
click at [841, 7] on link "×" at bounding box center [844, 9] width 15 height 19
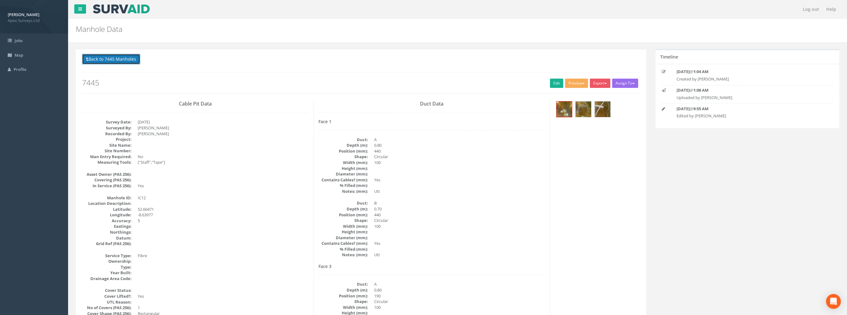
click at [119, 59] on button "Back to 7445 Manholes" at bounding box center [111, 59] width 58 height 11
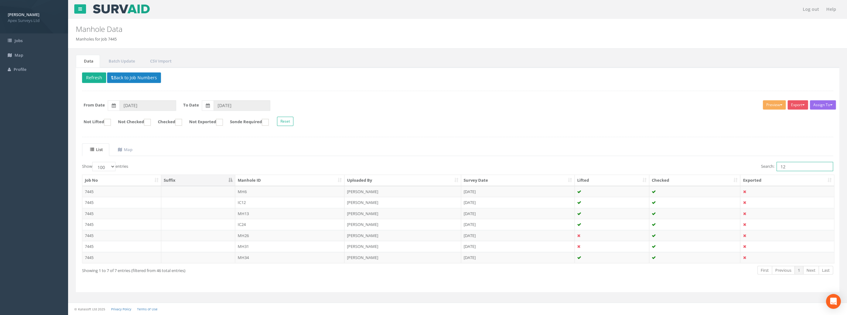
drag, startPoint x: 794, startPoint y: 161, endPoint x: 765, endPoint y: 168, distance: 29.9
click at [764, 169] on label "Search: 12" at bounding box center [797, 166] width 72 height 9
click at [244, 209] on td "IC3" at bounding box center [290, 213] width 110 height 11
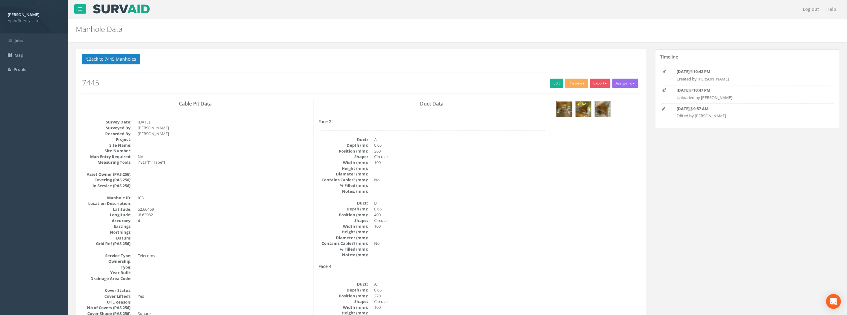
click at [558, 109] on img at bounding box center [563, 108] width 15 height 15
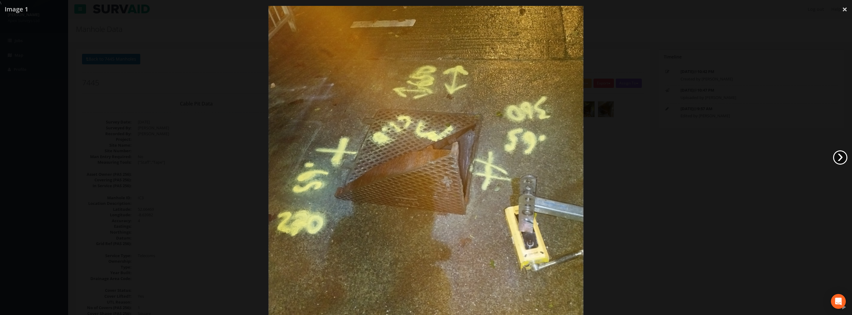
click at [841, 154] on link "›" at bounding box center [840, 157] width 14 height 14
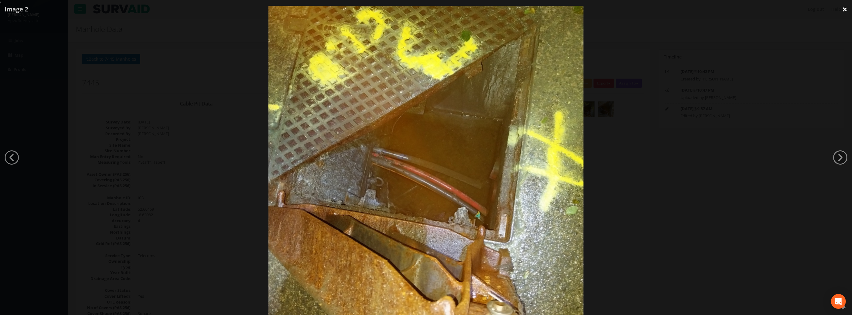
click at [841, 10] on link "×" at bounding box center [844, 9] width 15 height 19
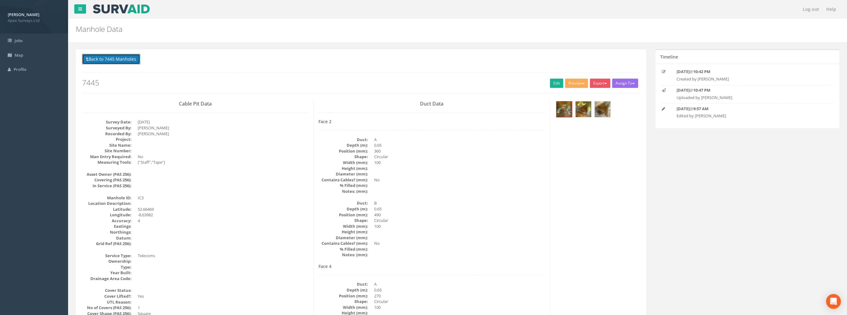
click at [96, 56] on button "Back to 7445 Manholes" at bounding box center [111, 59] width 58 height 11
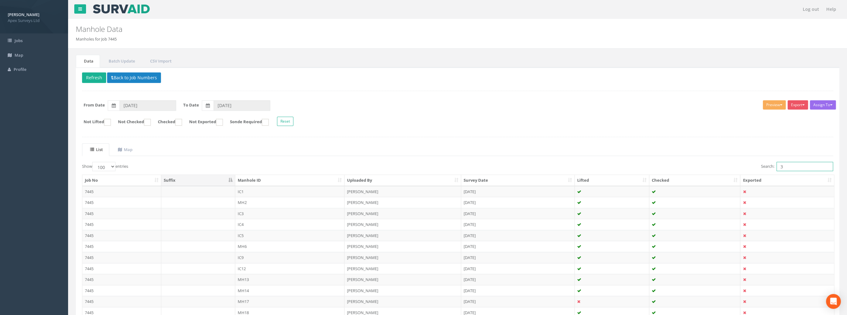
drag, startPoint x: 789, startPoint y: 167, endPoint x: 752, endPoint y: 168, distance: 36.8
click at [752, 169] on div "Search: 3" at bounding box center [647, 167] width 371 height 11
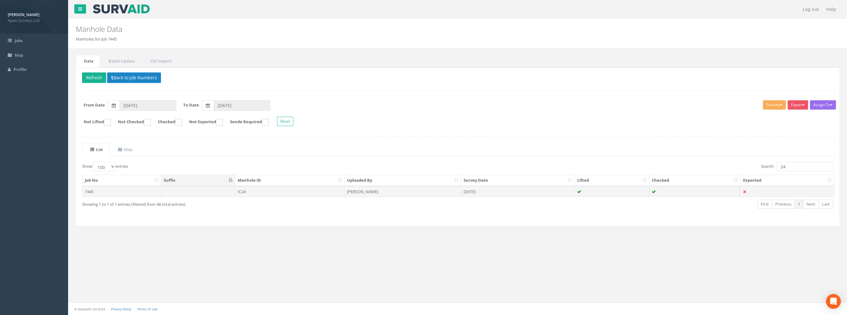
click at [239, 192] on td "IC24" at bounding box center [290, 191] width 110 height 11
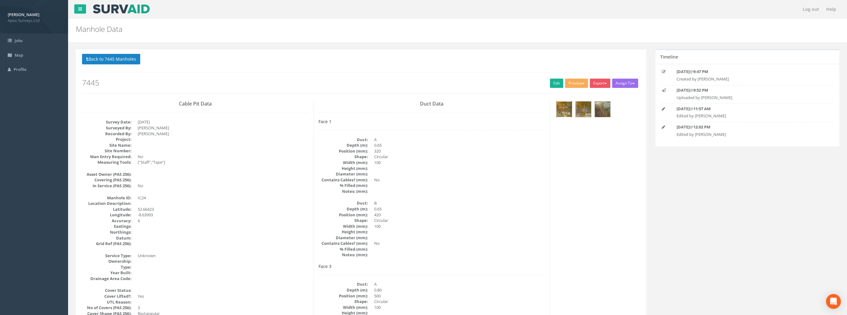
click at [569, 109] on img at bounding box center [563, 108] width 15 height 15
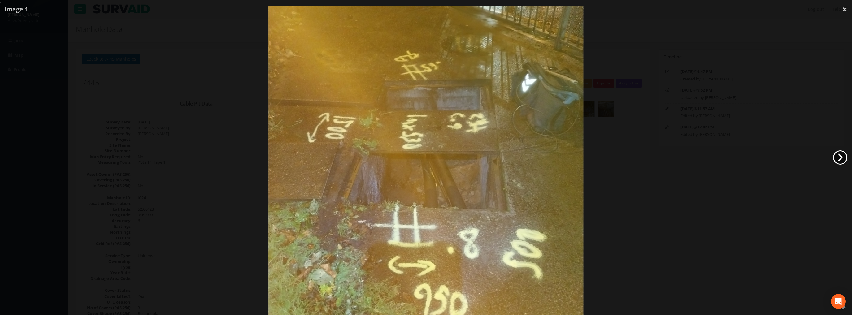
click at [839, 157] on link "›" at bounding box center [840, 157] width 14 height 14
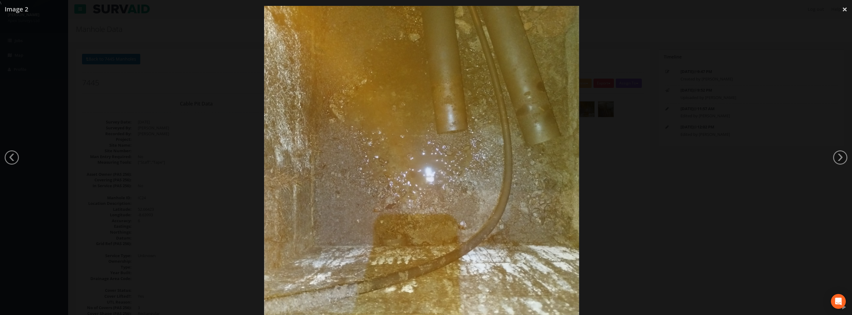
drag, startPoint x: 424, startPoint y: 133, endPoint x: 416, endPoint y: 232, distance: 99.3
click at [416, 232] on img at bounding box center [421, 163] width 315 height 420
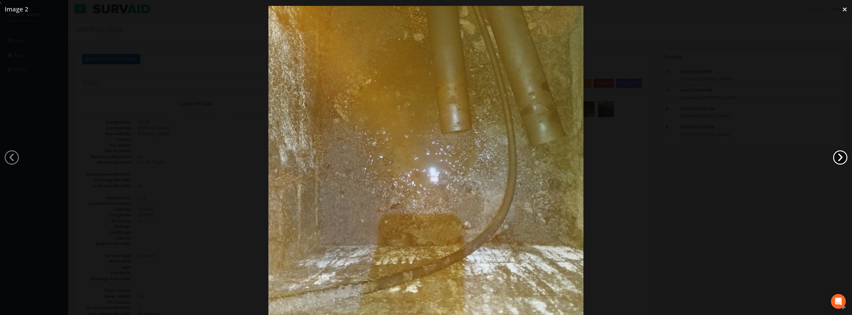
click at [842, 159] on link "›" at bounding box center [840, 157] width 14 height 14
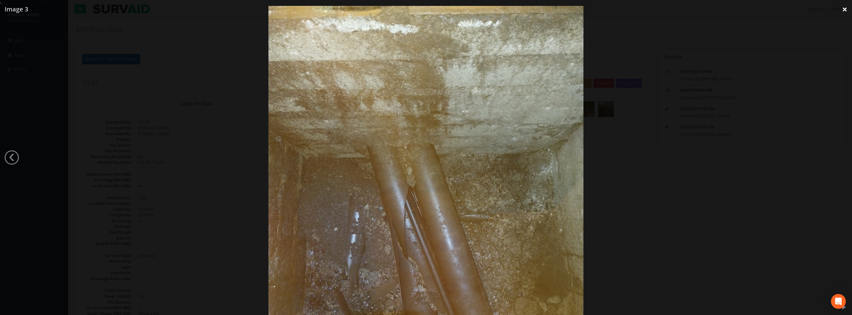
click at [842, 8] on link "×" at bounding box center [844, 9] width 15 height 19
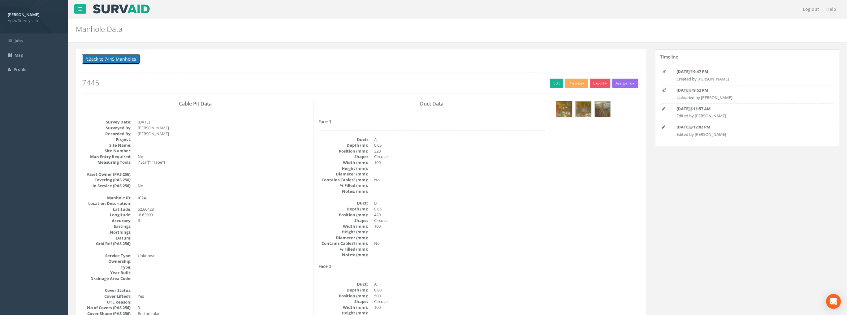
click at [123, 55] on button "Back to 7445 Manholes" at bounding box center [111, 59] width 58 height 11
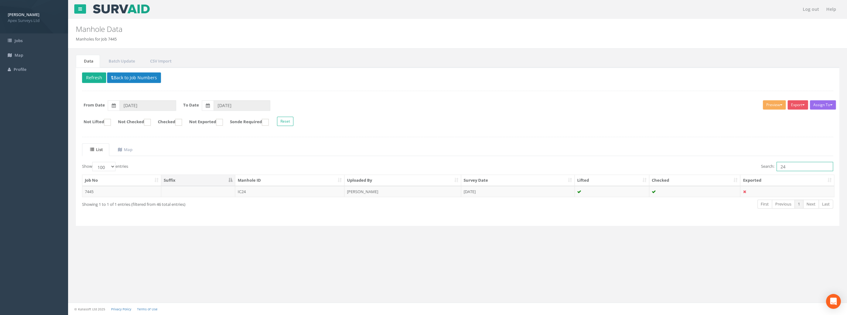
drag, startPoint x: 790, startPoint y: 162, endPoint x: 740, endPoint y: 166, distance: 50.2
click at [741, 167] on div "Search: 24" at bounding box center [647, 167] width 371 height 11
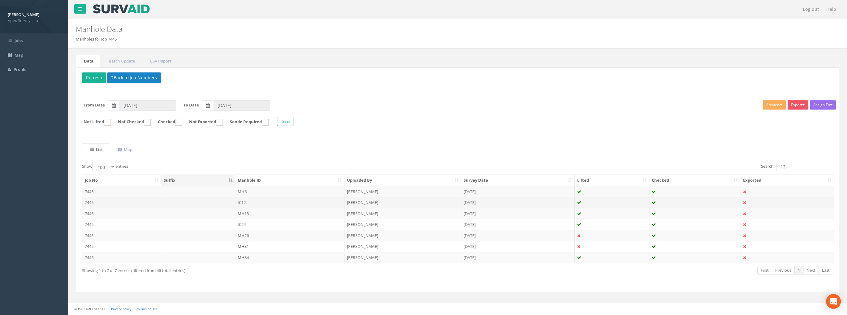
click at [246, 202] on td "IC12" at bounding box center [290, 202] width 110 height 11
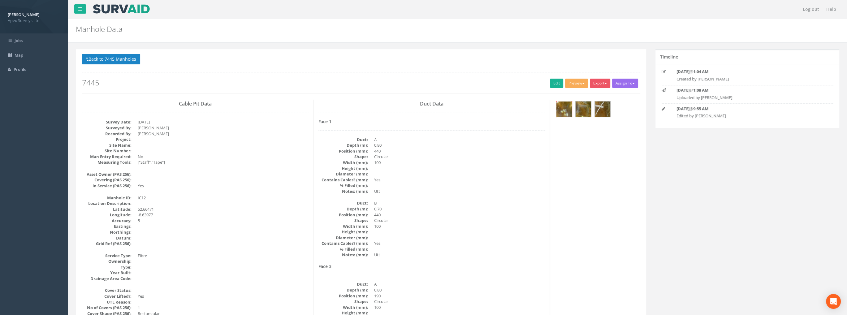
click at [563, 108] on img at bounding box center [563, 108] width 15 height 15
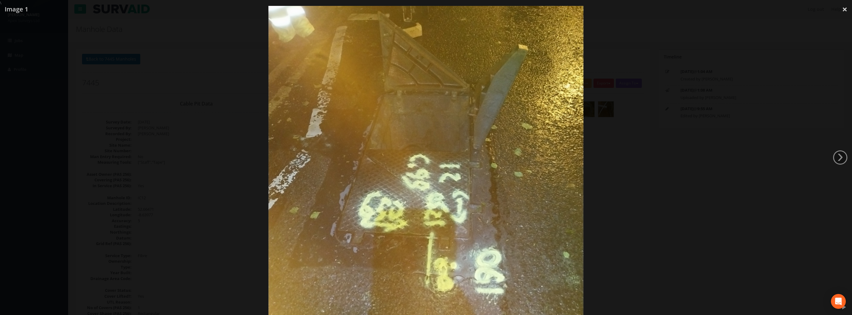
click at [834, 162] on link "›" at bounding box center [840, 157] width 14 height 14
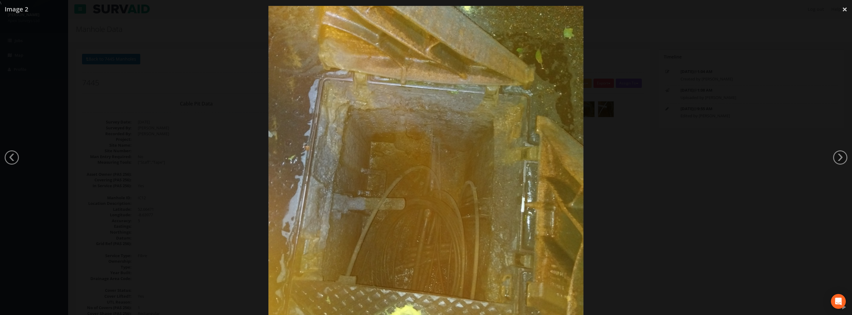
click at [834, 162] on link "›" at bounding box center [840, 157] width 14 height 14
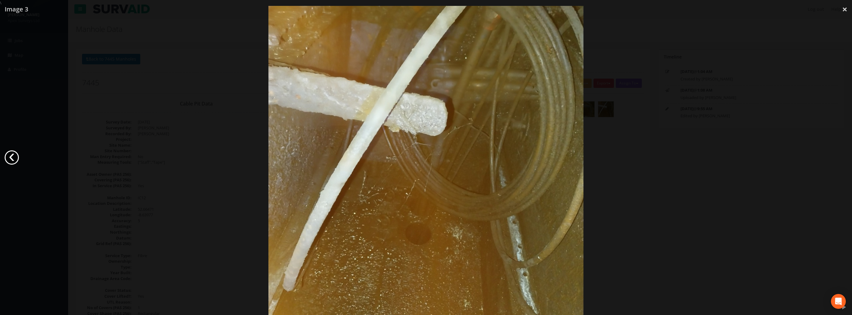
click at [12, 162] on link "‹" at bounding box center [12, 157] width 14 height 14
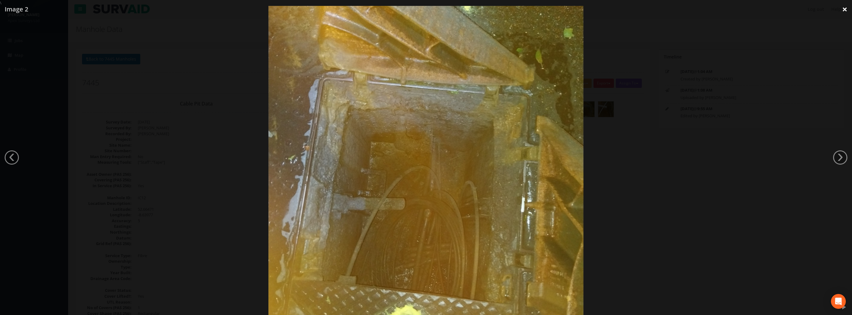
click at [843, 10] on link "×" at bounding box center [844, 9] width 15 height 19
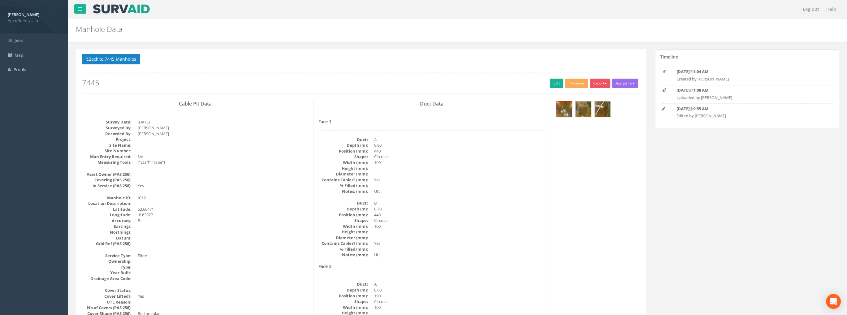
click at [128, 66] on div "Back to 7445 Manholes Back to Map Assign To No Companies Added Export Apex Manh…" at bounding box center [361, 73] width 558 height 39
click at [135, 62] on button "Back to 7445 Manholes" at bounding box center [111, 59] width 58 height 11
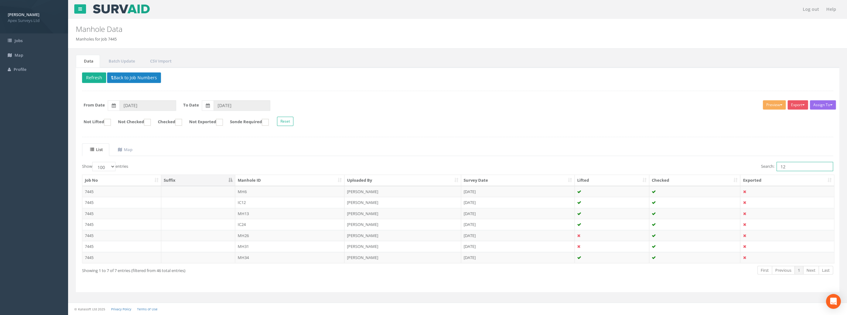
drag, startPoint x: 789, startPoint y: 165, endPoint x: 750, endPoint y: 161, distance: 39.2
click at [750, 162] on div "Search: 12" at bounding box center [647, 167] width 371 height 11
type input "1"
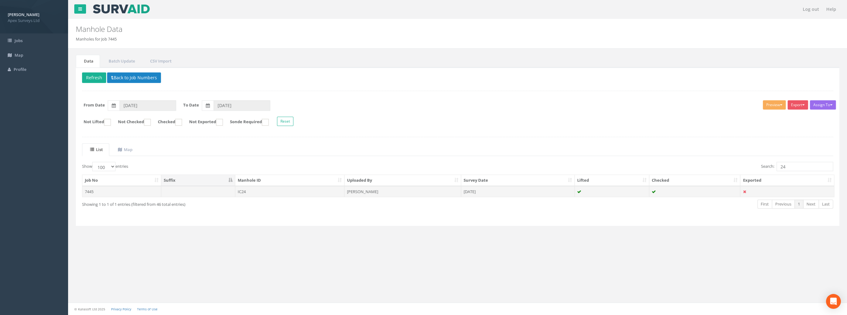
click at [241, 190] on td "IC24" at bounding box center [290, 191] width 110 height 11
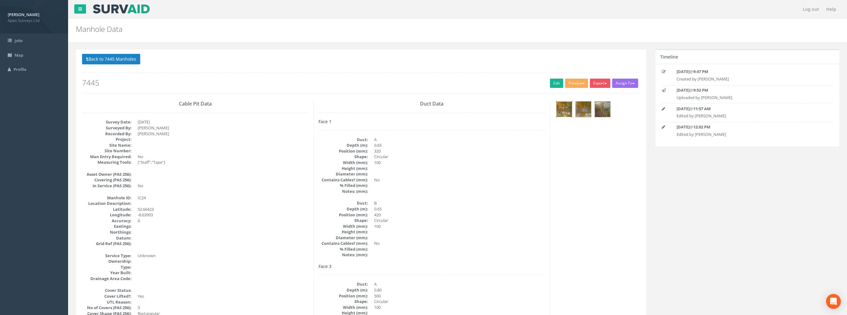
click at [560, 110] on img at bounding box center [563, 108] width 15 height 15
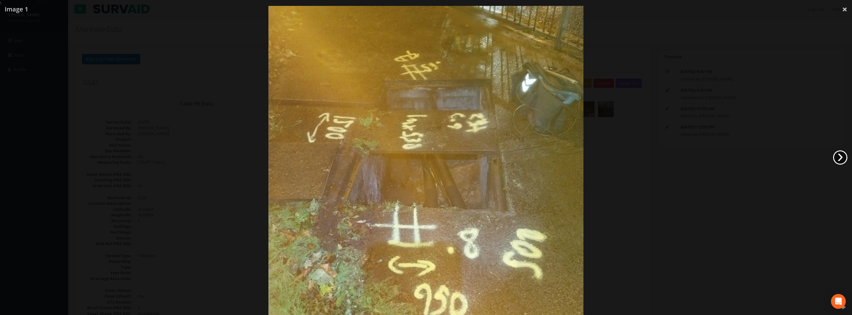
click at [838, 156] on link "›" at bounding box center [840, 157] width 14 height 14
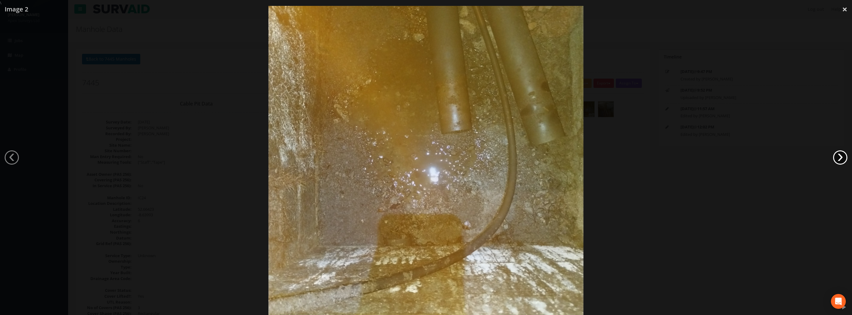
click at [838, 156] on link "›" at bounding box center [840, 157] width 14 height 14
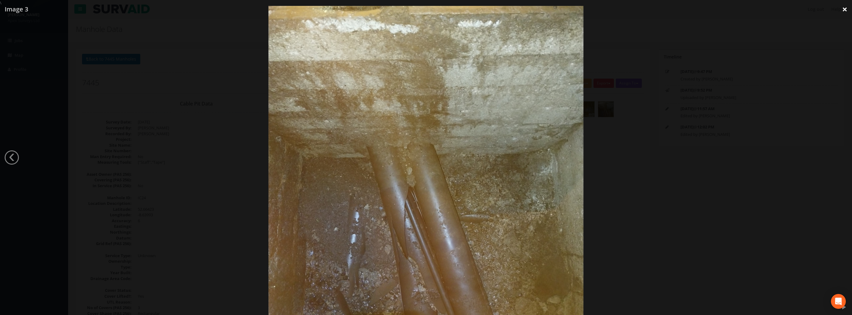
click at [845, 9] on link "×" at bounding box center [844, 9] width 15 height 19
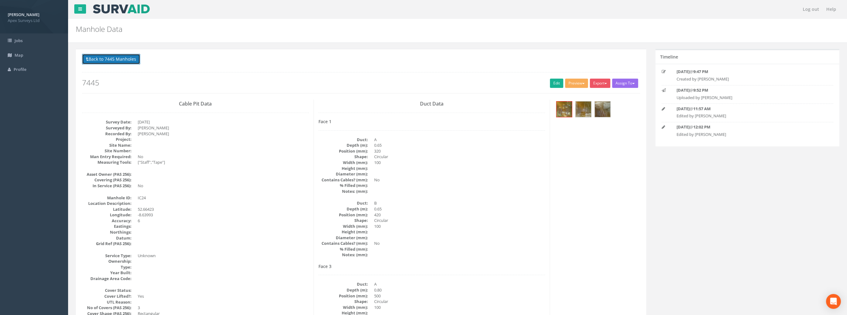
click at [113, 61] on button "Back to 7445 Manholes" at bounding box center [111, 59] width 58 height 11
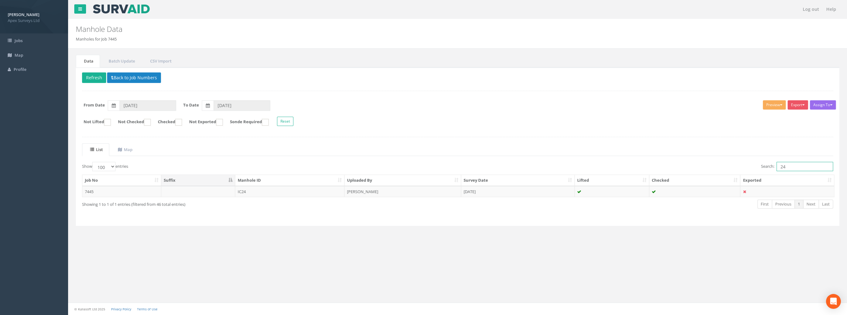
drag, startPoint x: 801, startPoint y: 167, endPoint x: 758, endPoint y: 170, distance: 42.8
click at [758, 170] on div "Search: 24" at bounding box center [647, 167] width 371 height 11
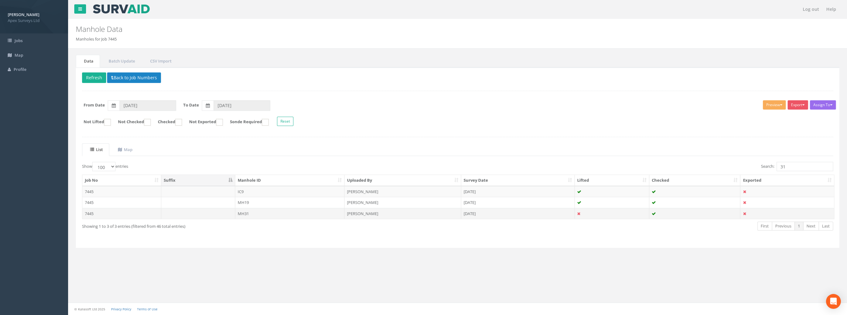
click at [247, 211] on td "MH31" at bounding box center [290, 213] width 110 height 11
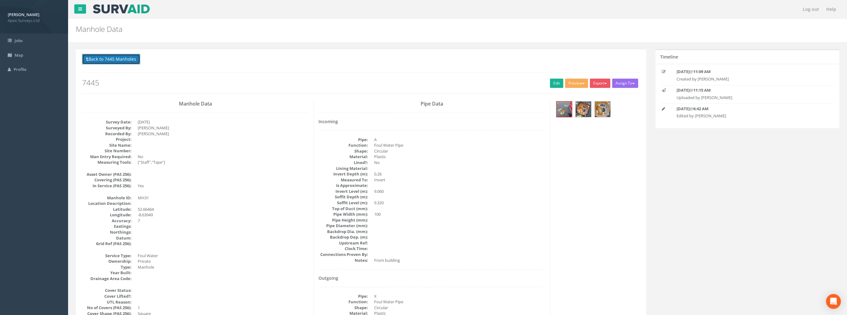
click at [113, 58] on button "Back to 7445 Manholes" at bounding box center [111, 59] width 58 height 11
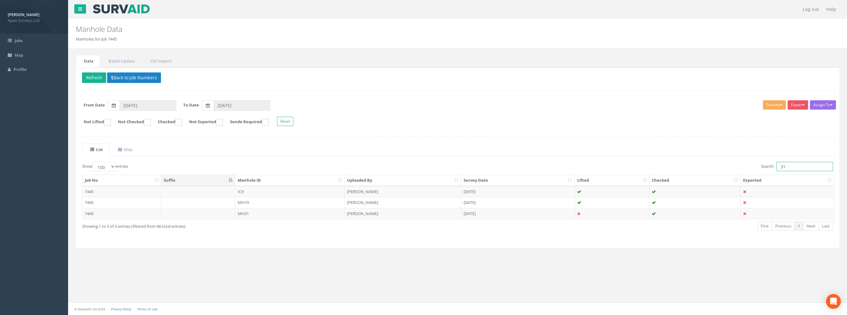
drag, startPoint x: 793, startPoint y: 165, endPoint x: 775, endPoint y: 164, distance: 18.3
click at [775, 164] on label "Search: 31" at bounding box center [797, 166] width 72 height 9
type input "36"
click at [248, 215] on td "MH36" at bounding box center [290, 213] width 110 height 11
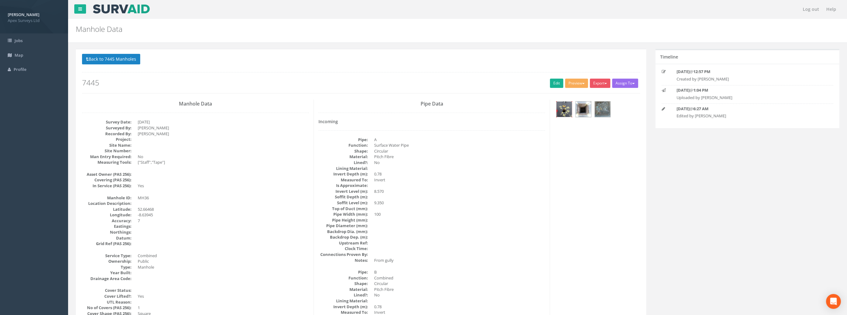
click at [559, 115] on img at bounding box center [563, 108] width 15 height 15
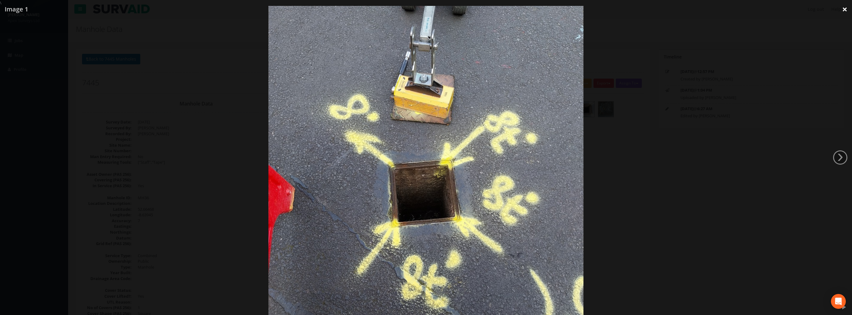
click at [845, 9] on link "×" at bounding box center [844, 9] width 15 height 19
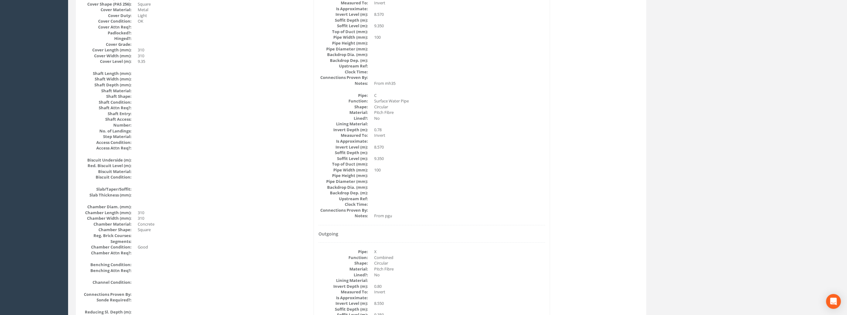
scroll to position [433, 0]
